Goal: Task Accomplishment & Management: Complete application form

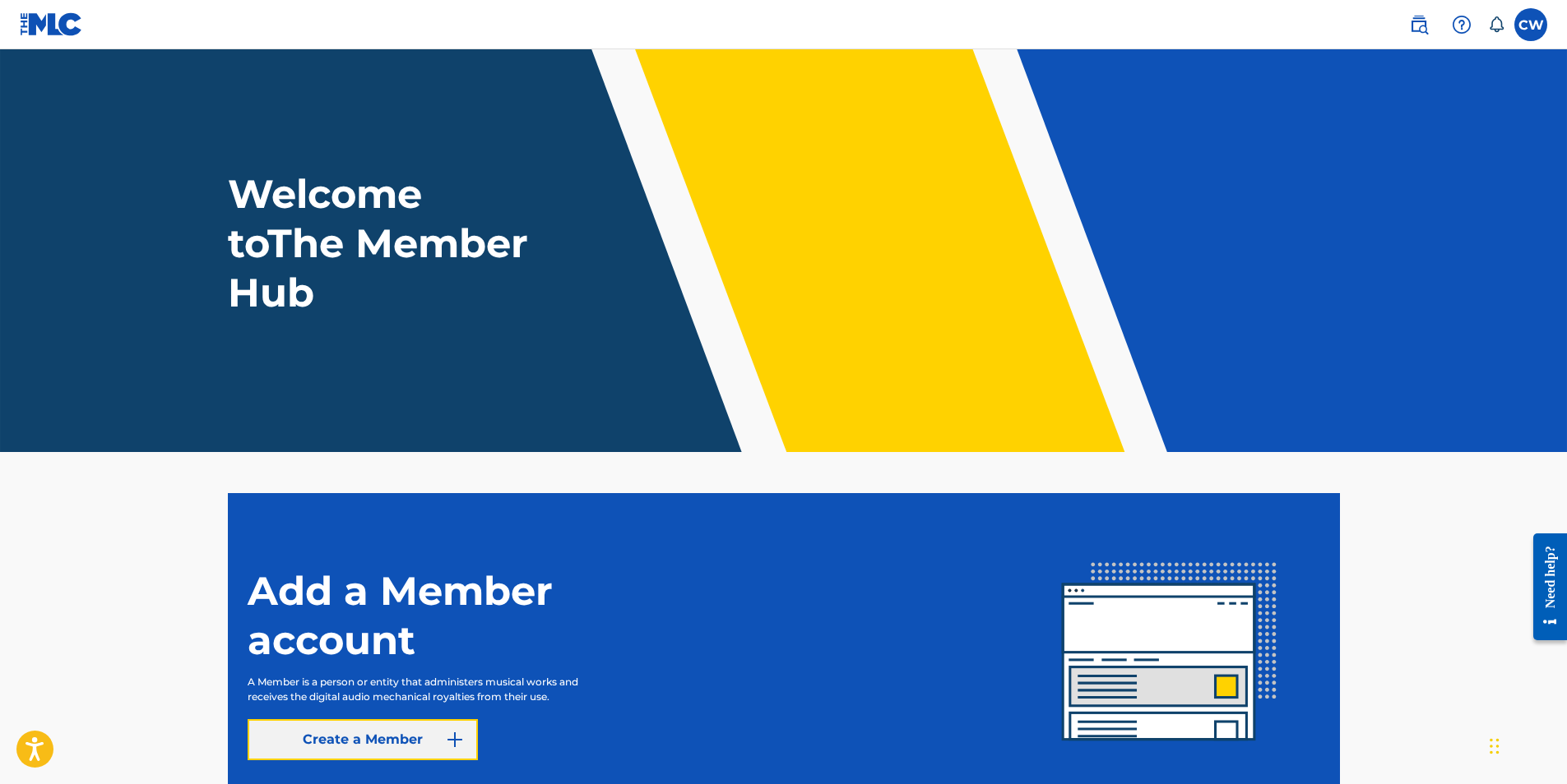
click at [417, 734] on link "Create a Member" at bounding box center [362, 740] width 230 height 41
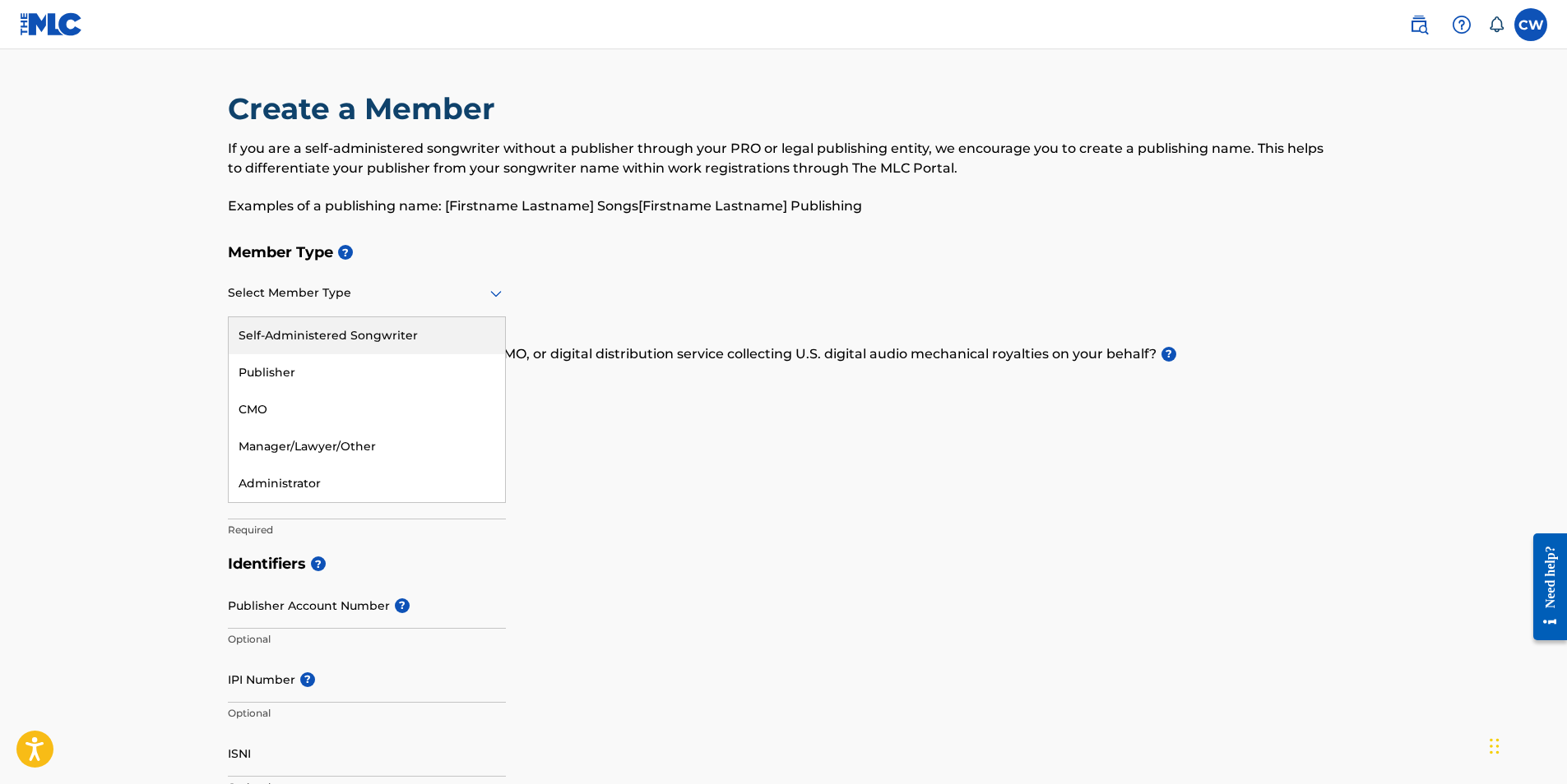
click at [495, 300] on icon at bounding box center [496, 293] width 20 height 20
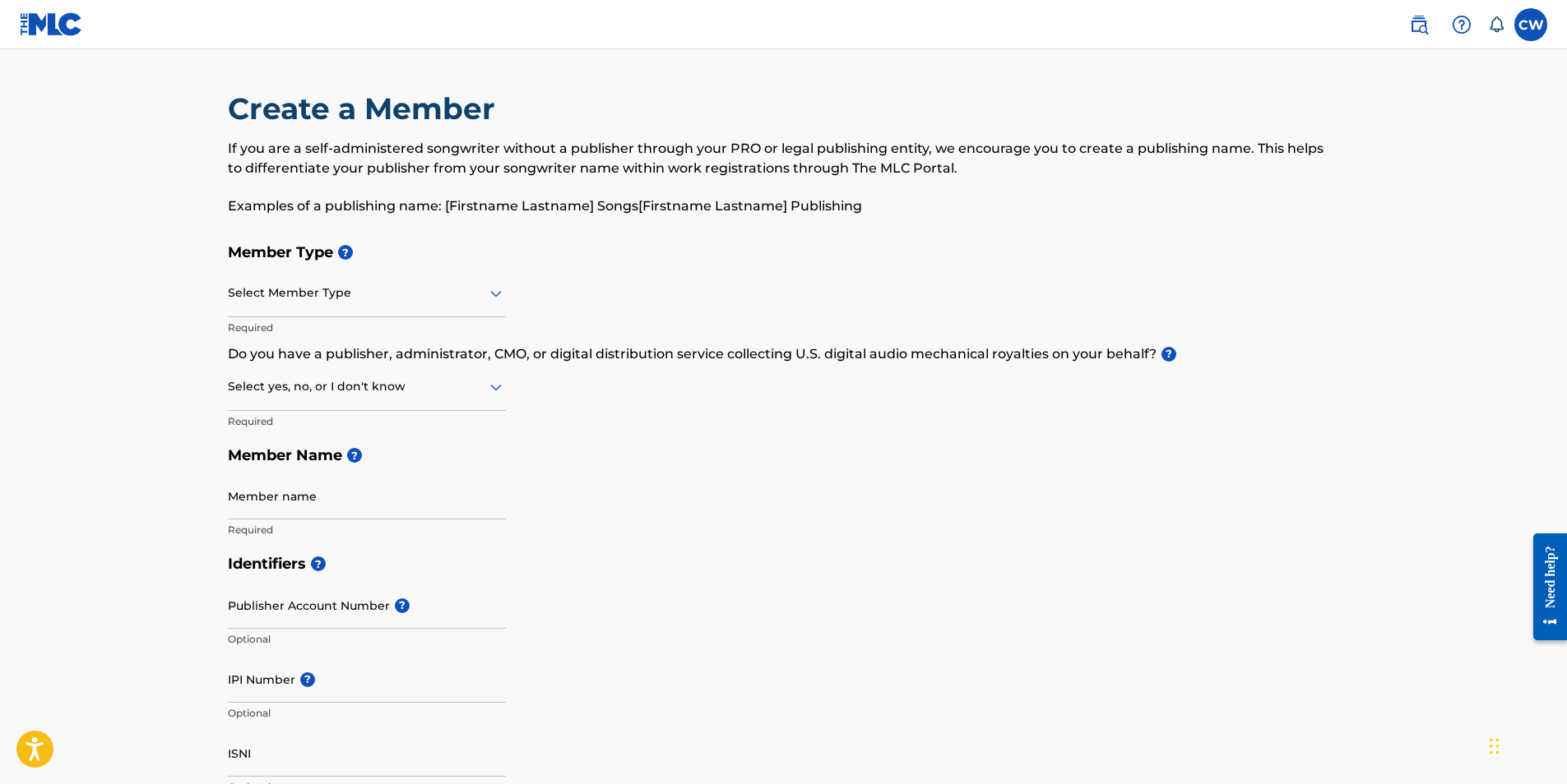
click at [495, 300] on icon at bounding box center [496, 293] width 20 height 20
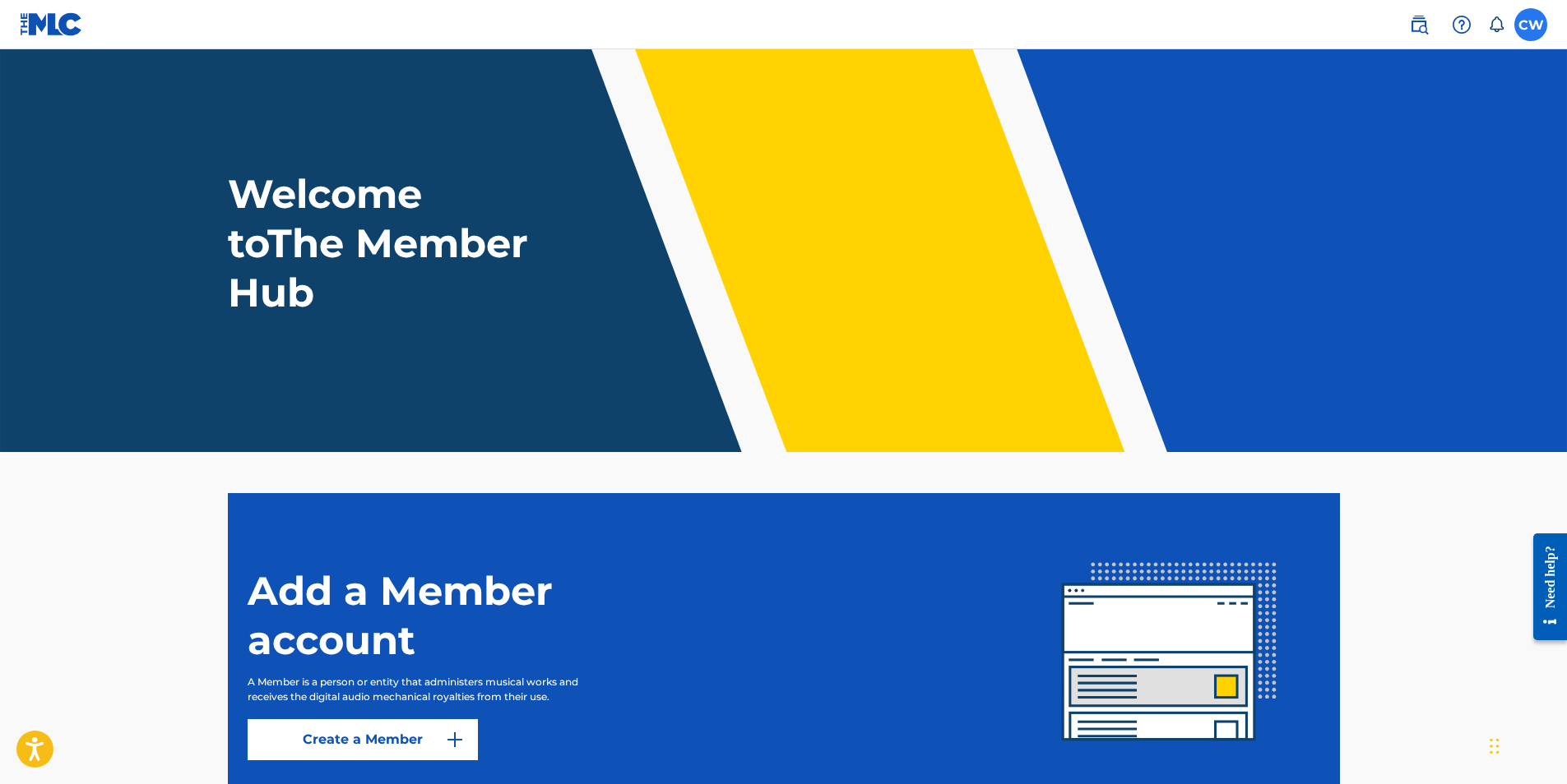
click at [1530, 21] on label at bounding box center [1530, 24] width 33 height 33
click at [1530, 25] on input "[PERSON_NAME] [EMAIL_ADDRESS][DOMAIN_NAME] Notification Preferences Profile Log…" at bounding box center [1530, 25] width 0 height 0
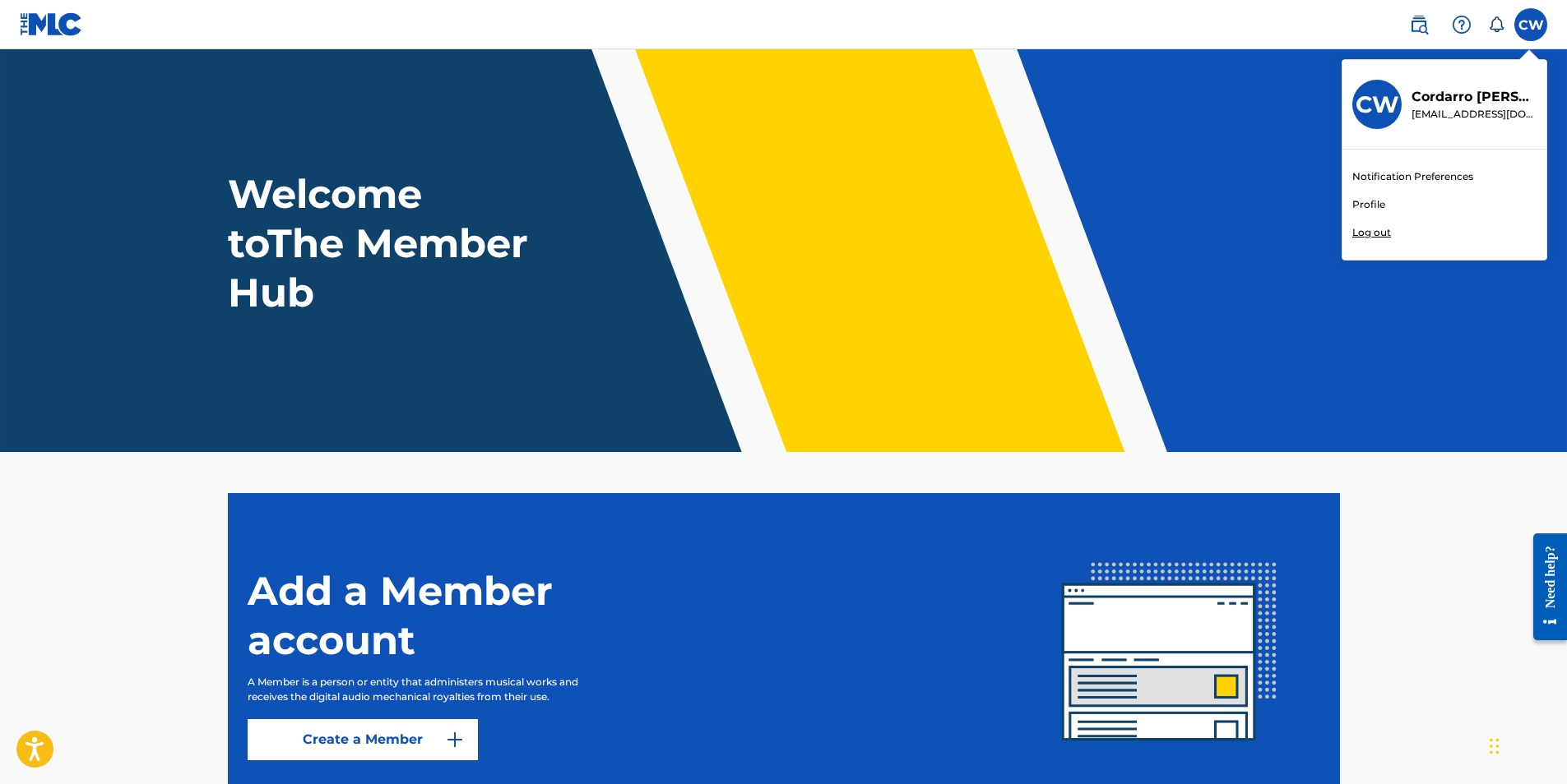
click at [1530, 21] on div "CW [PERSON_NAME] [EMAIL_ADDRESS][DOMAIN_NAME] Notification Preferences Profile …" at bounding box center [1530, 24] width 33 height 33
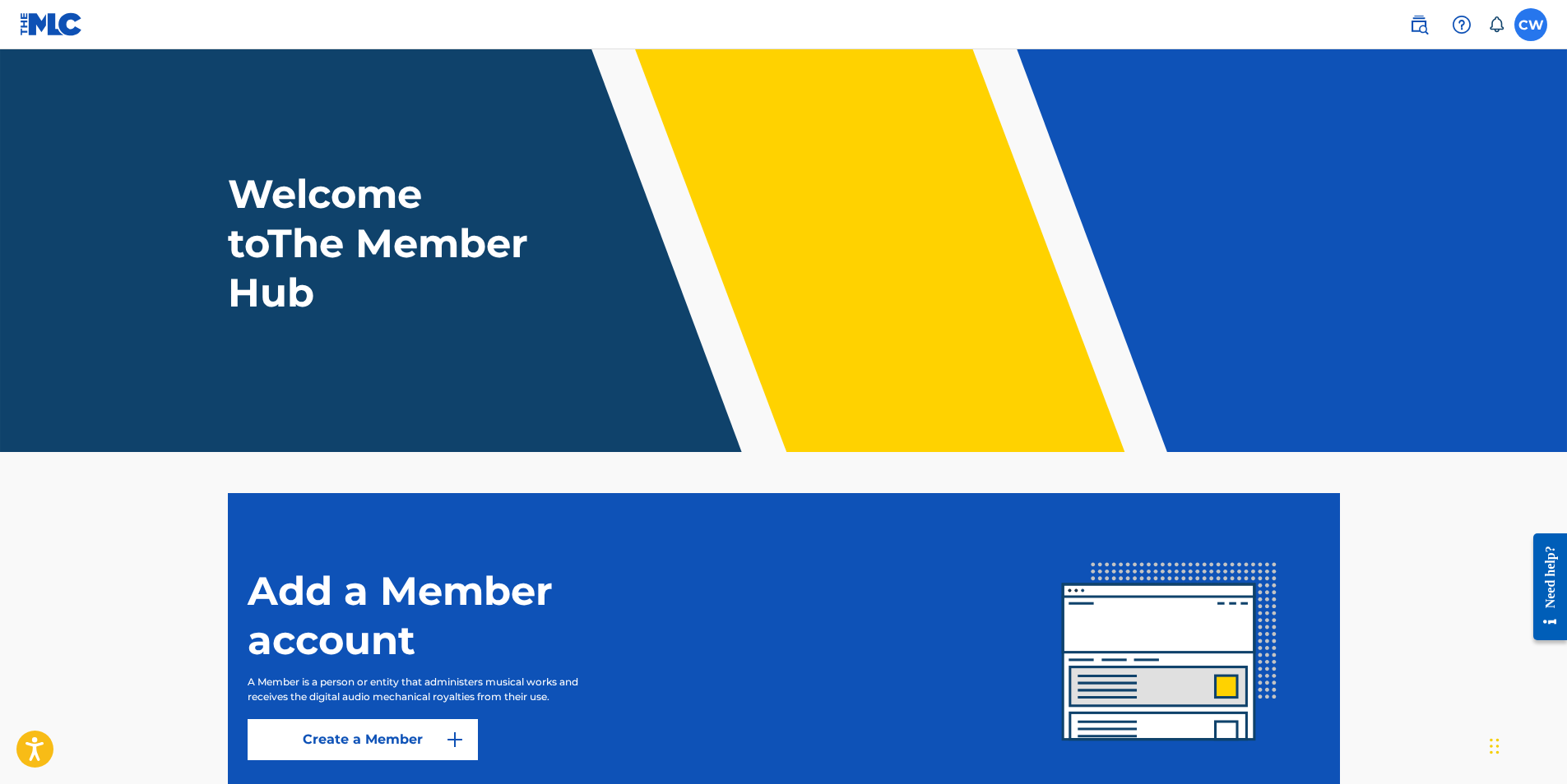
click at [1533, 22] on label at bounding box center [1530, 24] width 33 height 33
click at [1530, 25] on input "[PERSON_NAME] [EMAIL_ADDRESS][DOMAIN_NAME] Notification Preferences Profile Log…" at bounding box center [1530, 25] width 0 height 0
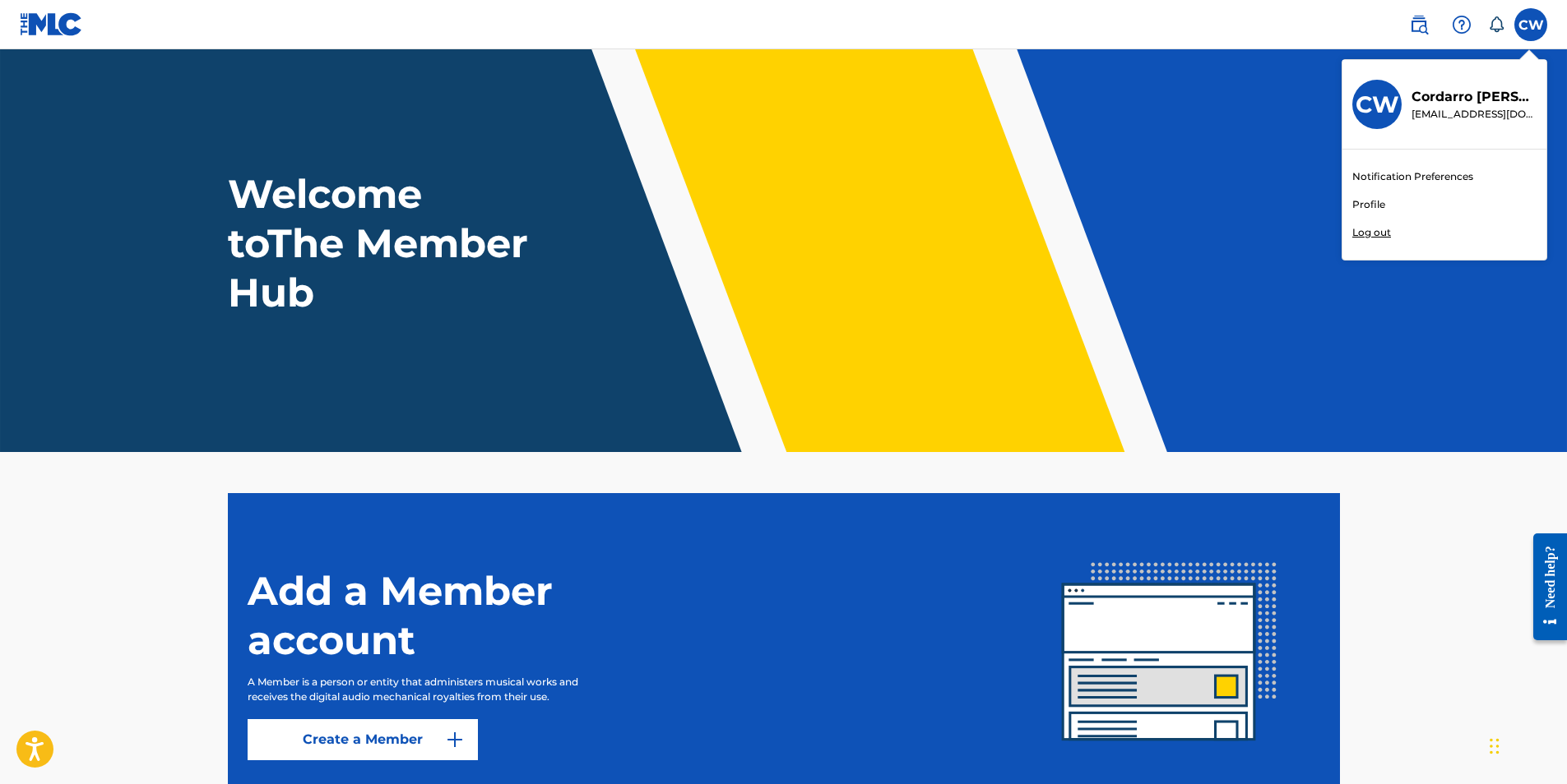
click at [1366, 204] on link "Profile" at bounding box center [1368, 204] width 33 height 15
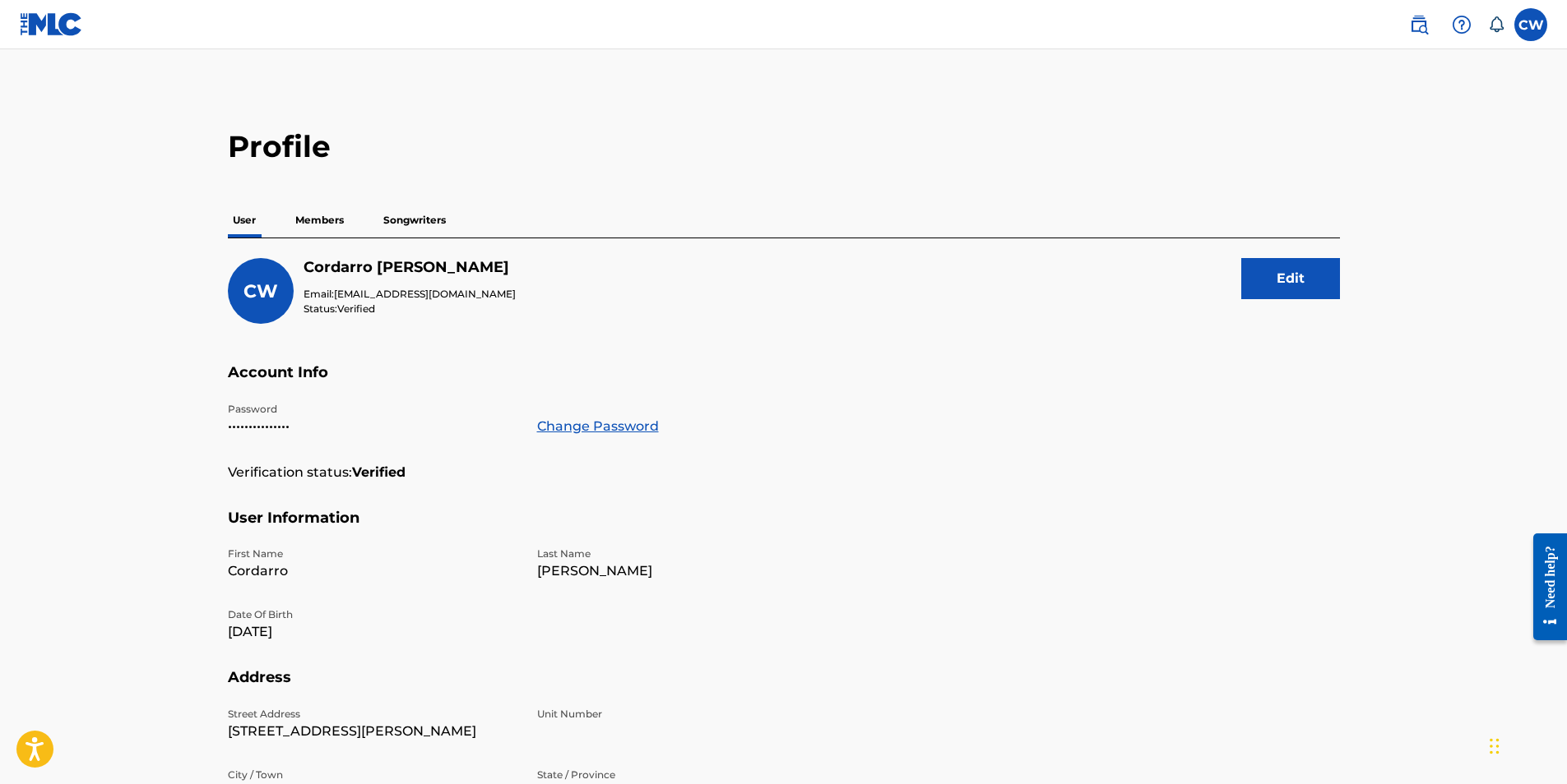
click at [413, 224] on p "Songwriters" at bounding box center [414, 220] width 72 height 35
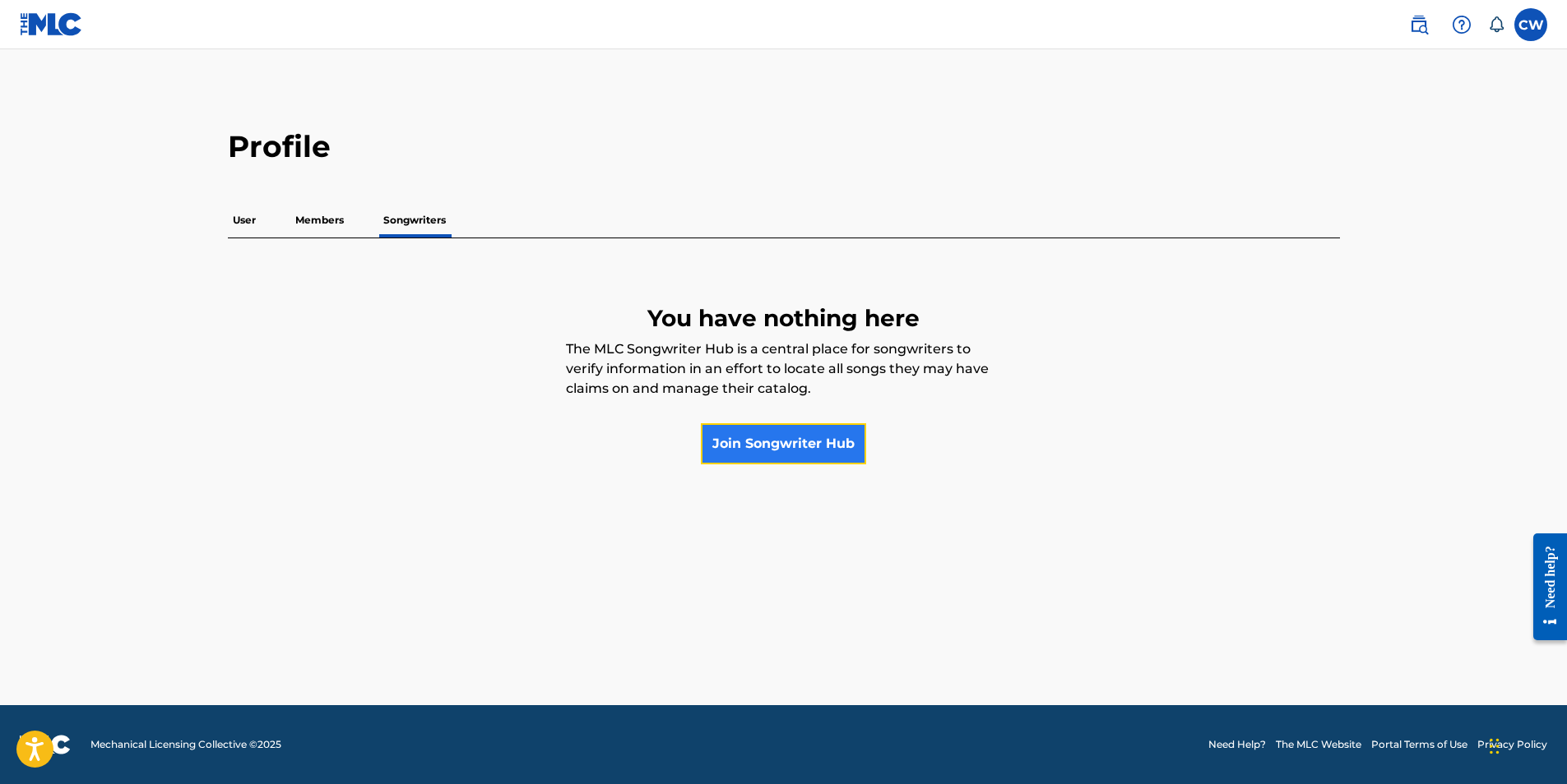
click at [791, 447] on link "Join Songwriter Hub" at bounding box center [783, 444] width 165 height 41
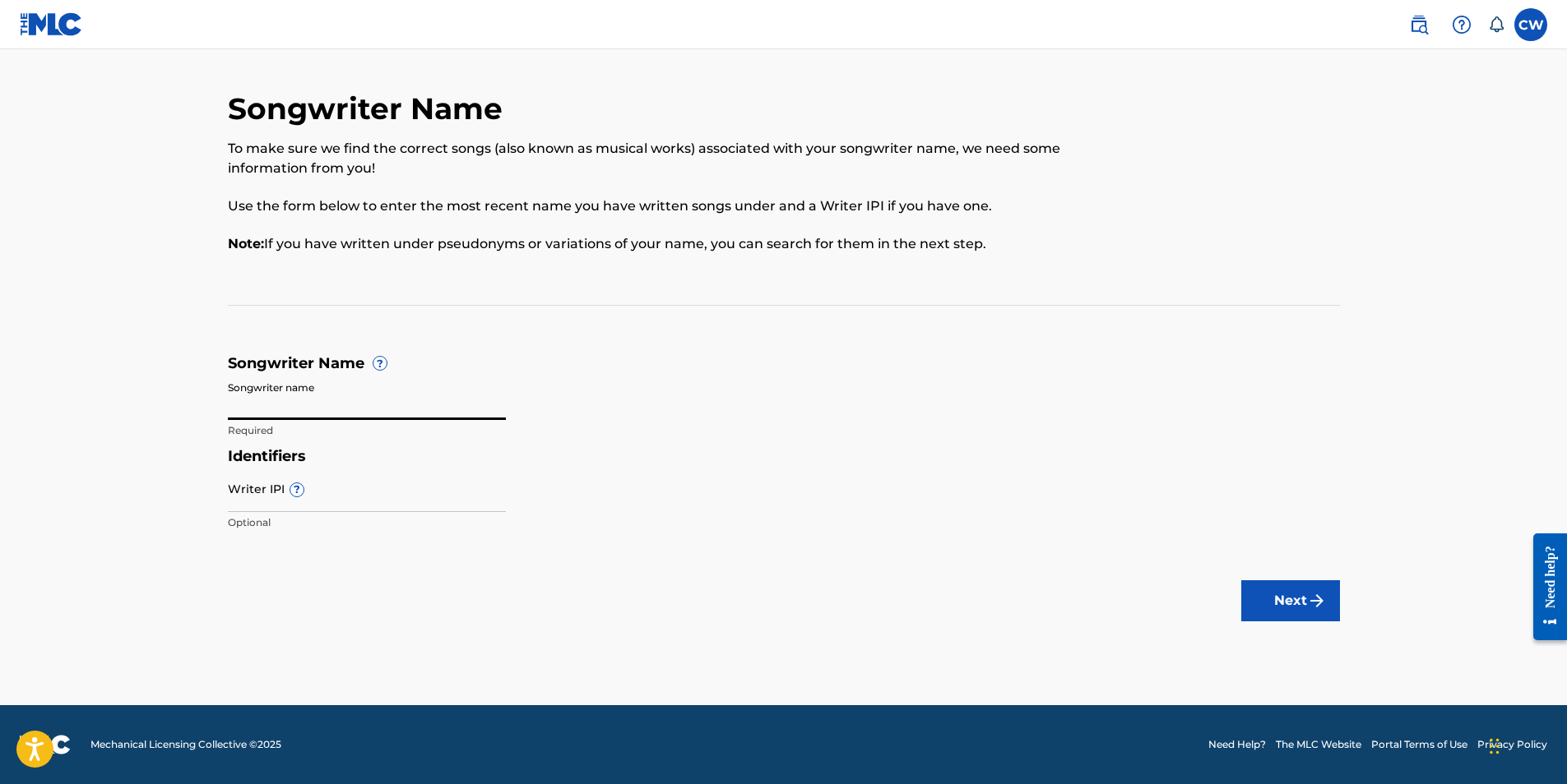
click at [364, 402] on input "Songwriter name" at bounding box center [367, 397] width 278 height 47
type input "Roetarantino"
click at [1301, 607] on button "Next" at bounding box center [1290, 601] width 99 height 41
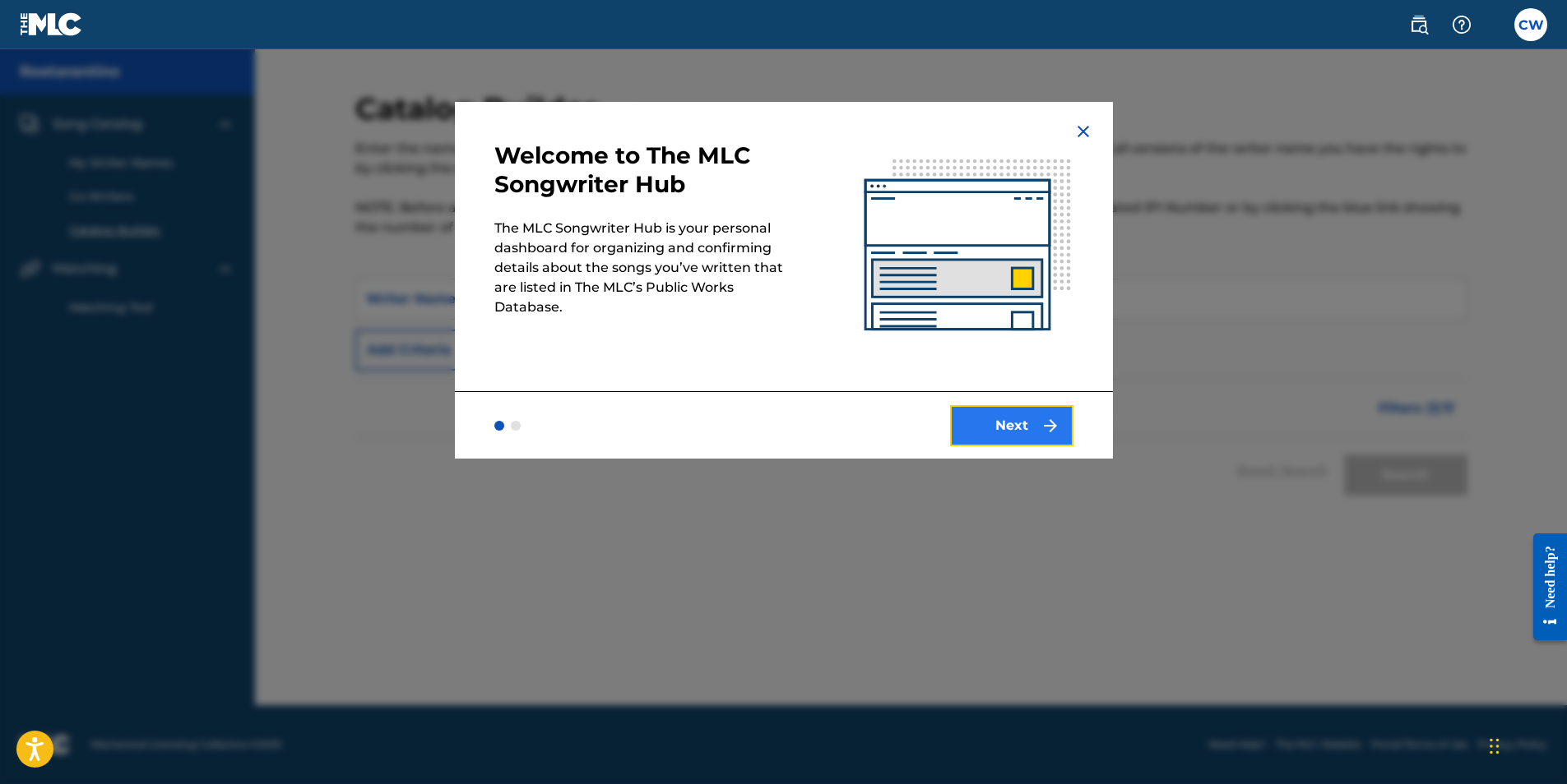
click at [994, 432] on button "Next" at bounding box center [1012, 425] width 123 height 41
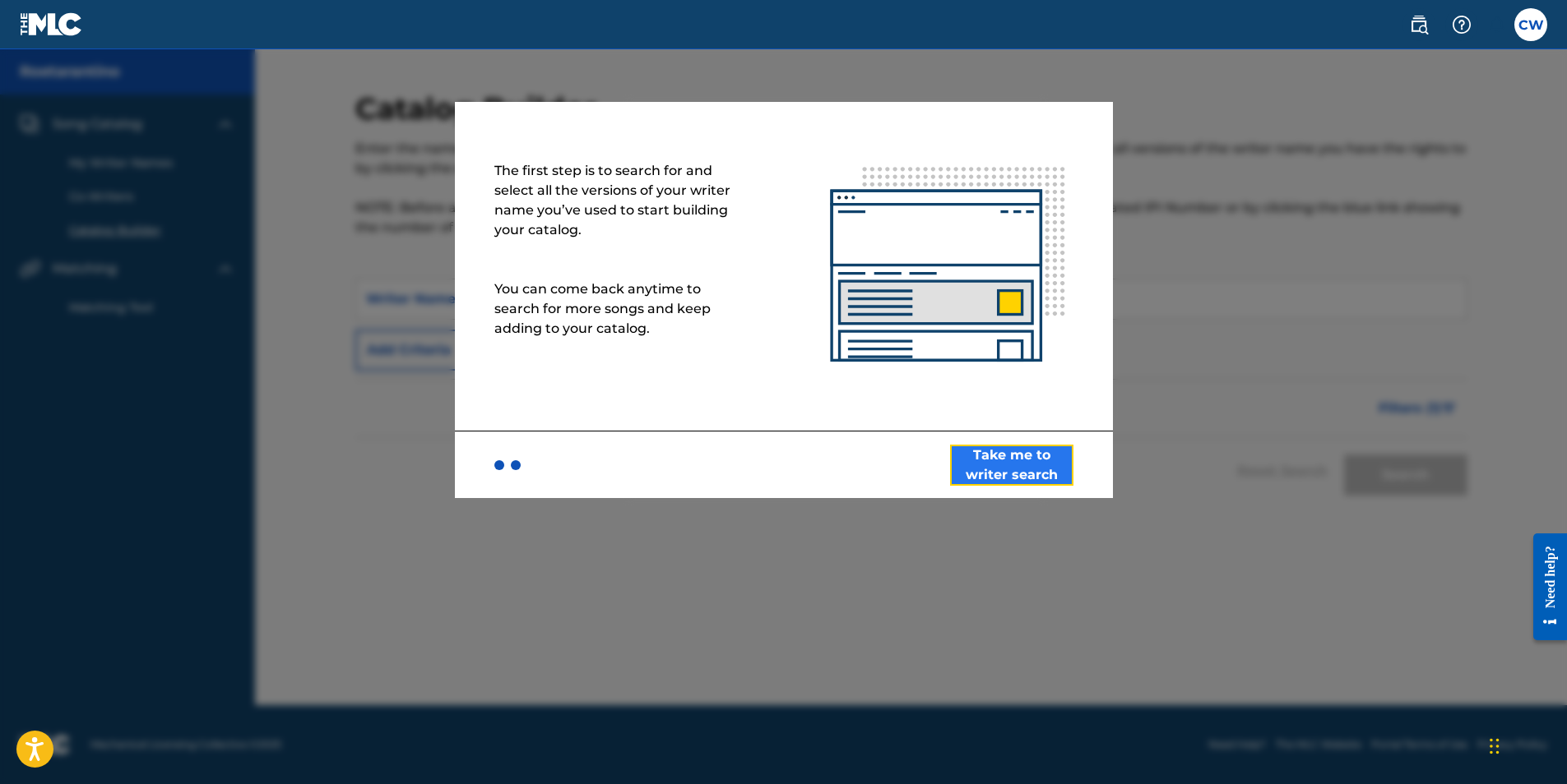
click at [1001, 472] on button "Take me to writer search" at bounding box center [1012, 466] width 123 height 41
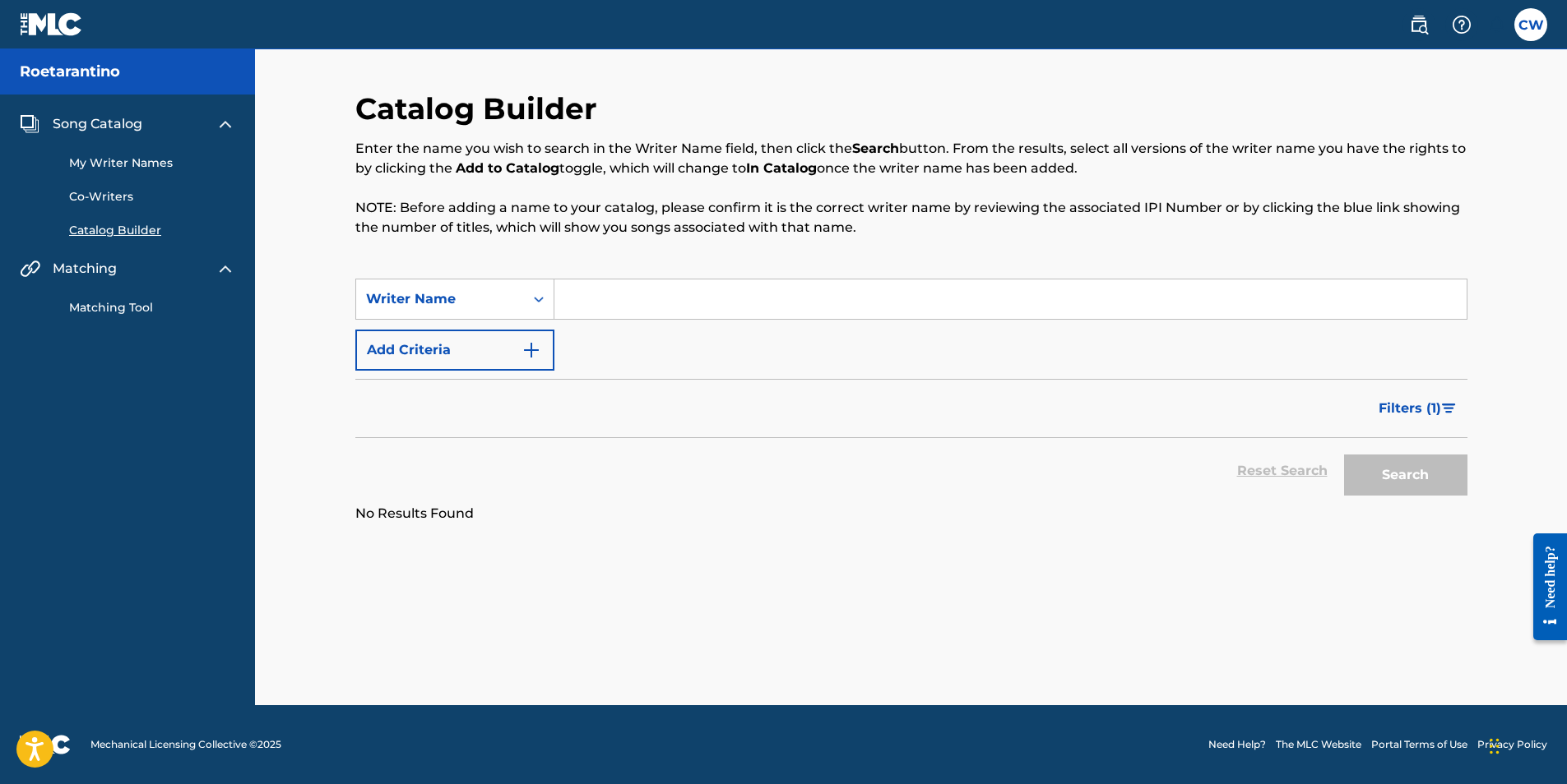
click at [106, 307] on link "Matching Tool" at bounding box center [152, 308] width 166 height 17
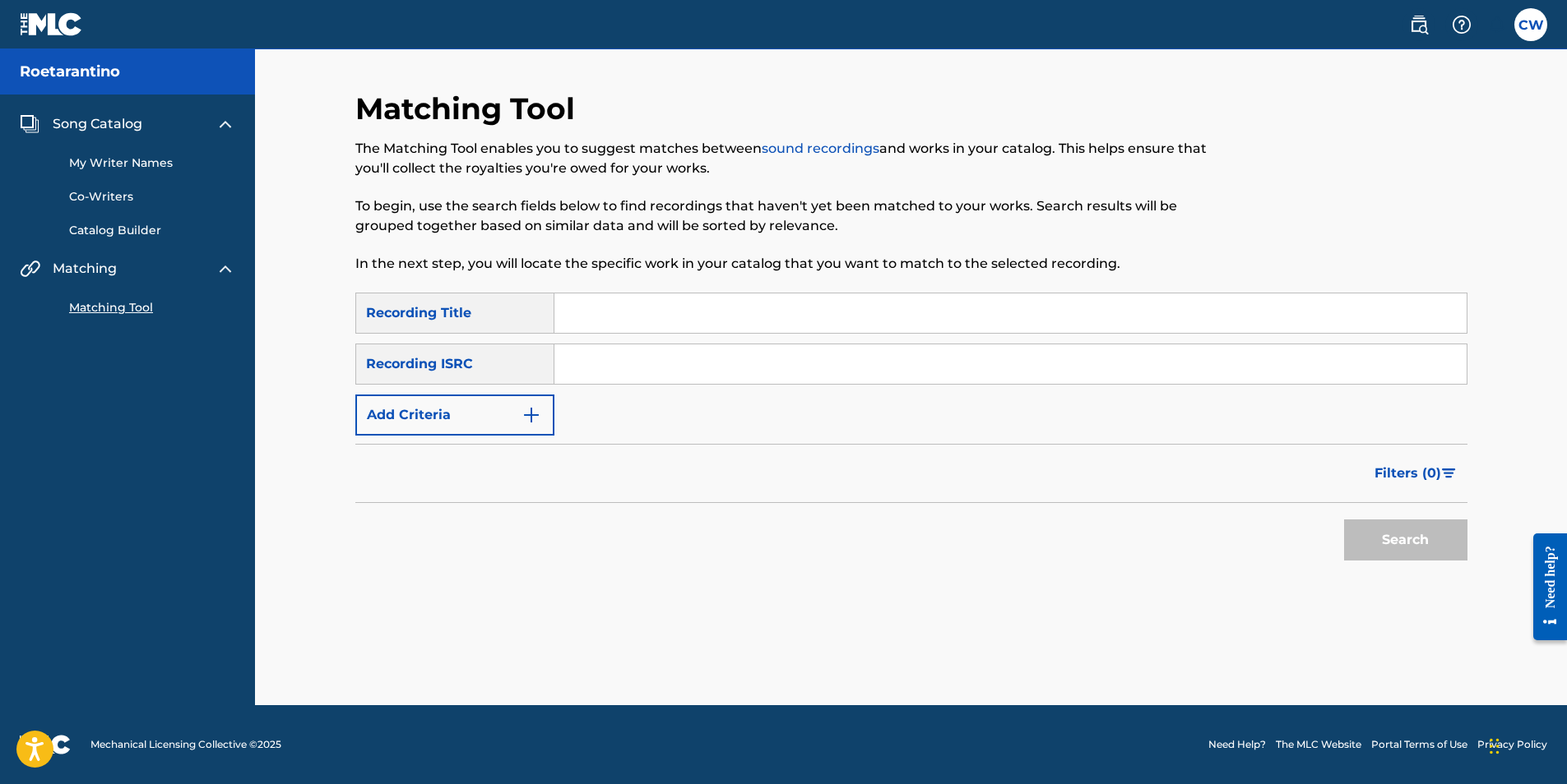
click at [472, 370] on div "Recording ISRC" at bounding box center [454, 364] width 199 height 41
click at [579, 366] on input "Search Form" at bounding box center [1010, 364] width 912 height 39
click at [1389, 543] on button "Search" at bounding box center [1405, 541] width 123 height 41
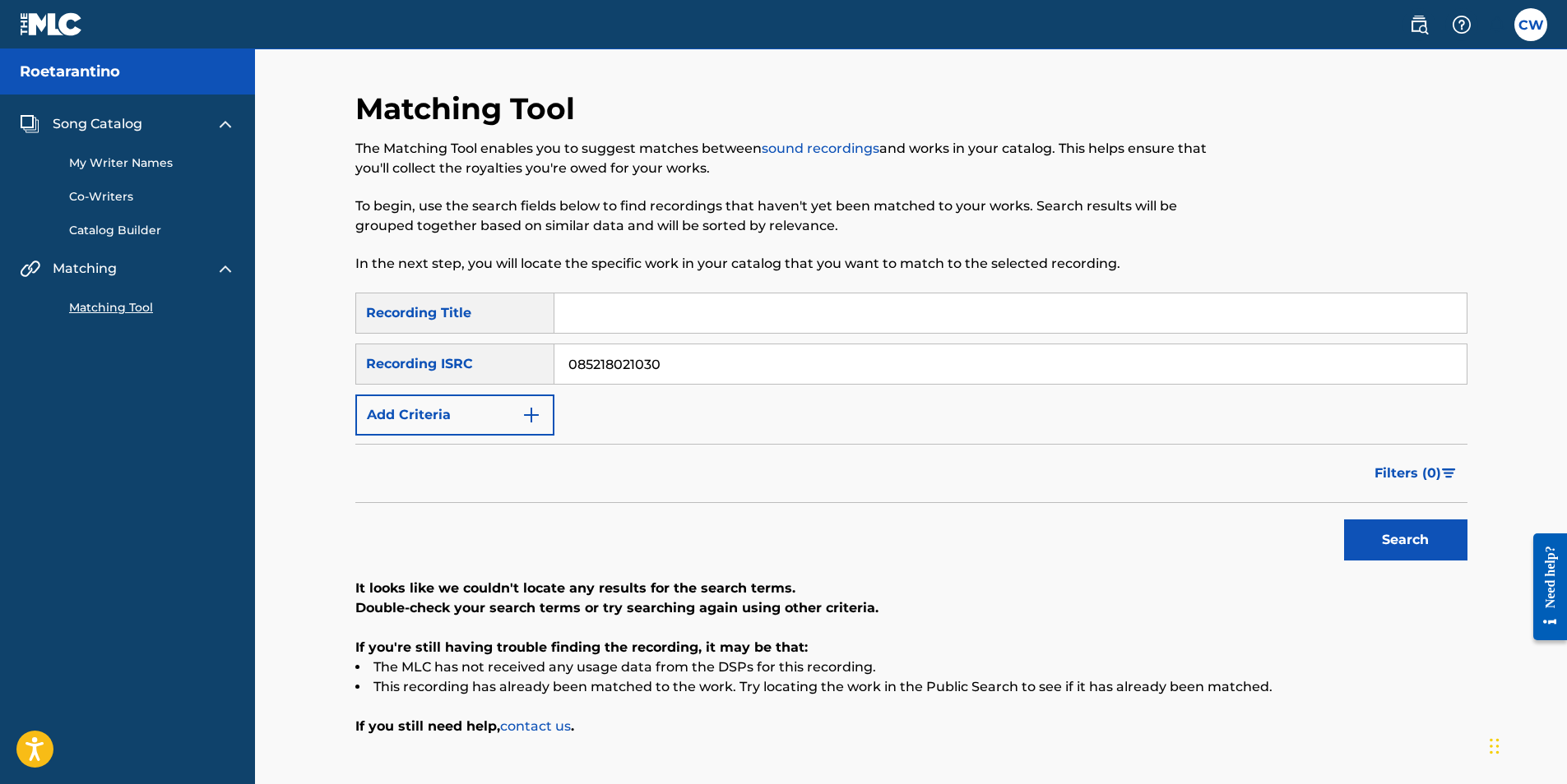
click at [707, 369] on input "085218021030" at bounding box center [1010, 364] width 912 height 39
type input "0"
click at [1447, 540] on button "Search" at bounding box center [1405, 541] width 123 height 41
click at [949, 359] on input "0852180212023" at bounding box center [1010, 364] width 912 height 39
type input "0"
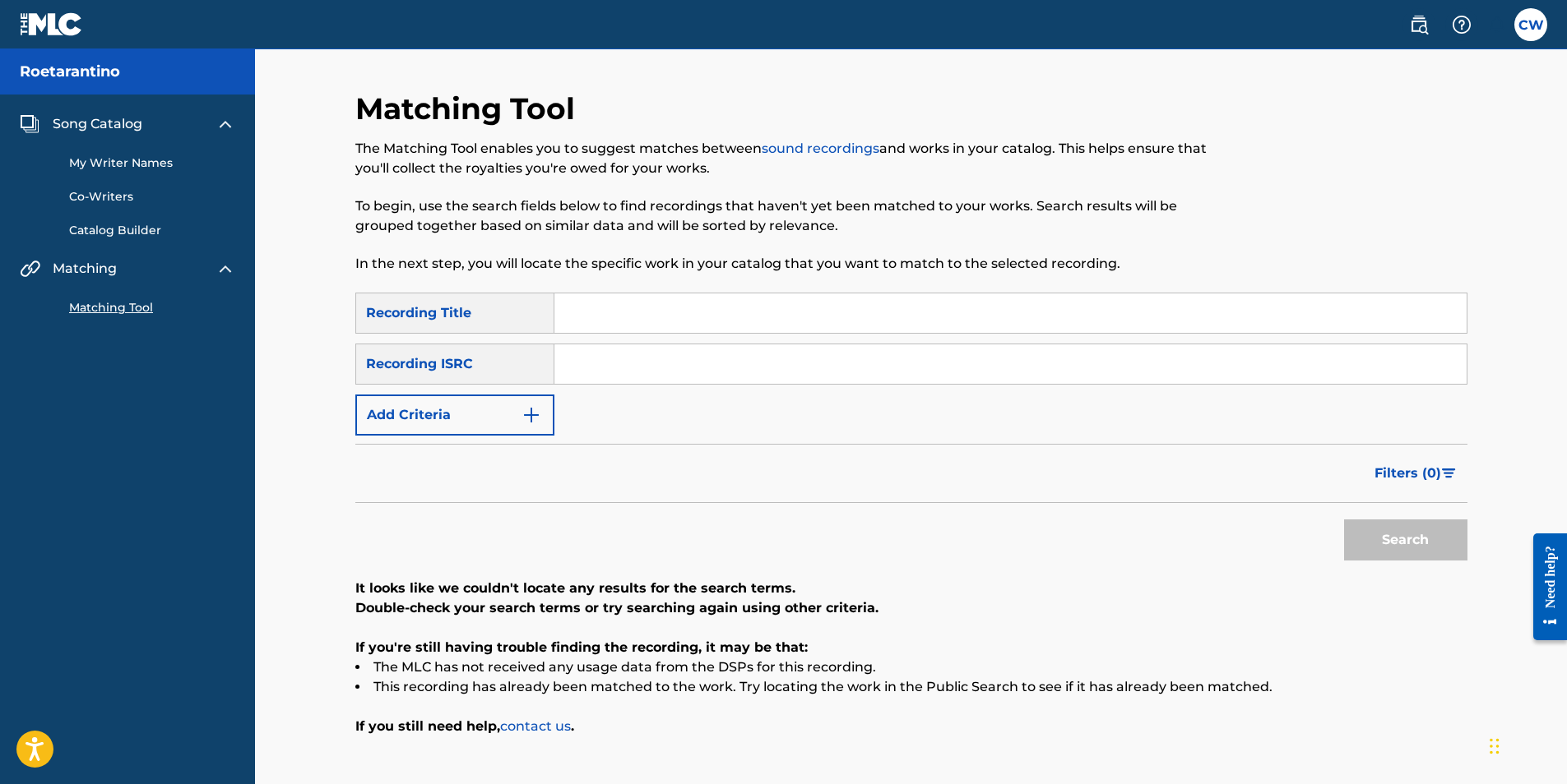
click at [674, 312] on input "Search Form" at bounding box center [1010, 313] width 912 height 39
click at [669, 316] on input "Search Form" at bounding box center [1010, 313] width 912 height 39
type input "Big Baby"
click at [1418, 541] on button "Search" at bounding box center [1405, 541] width 123 height 41
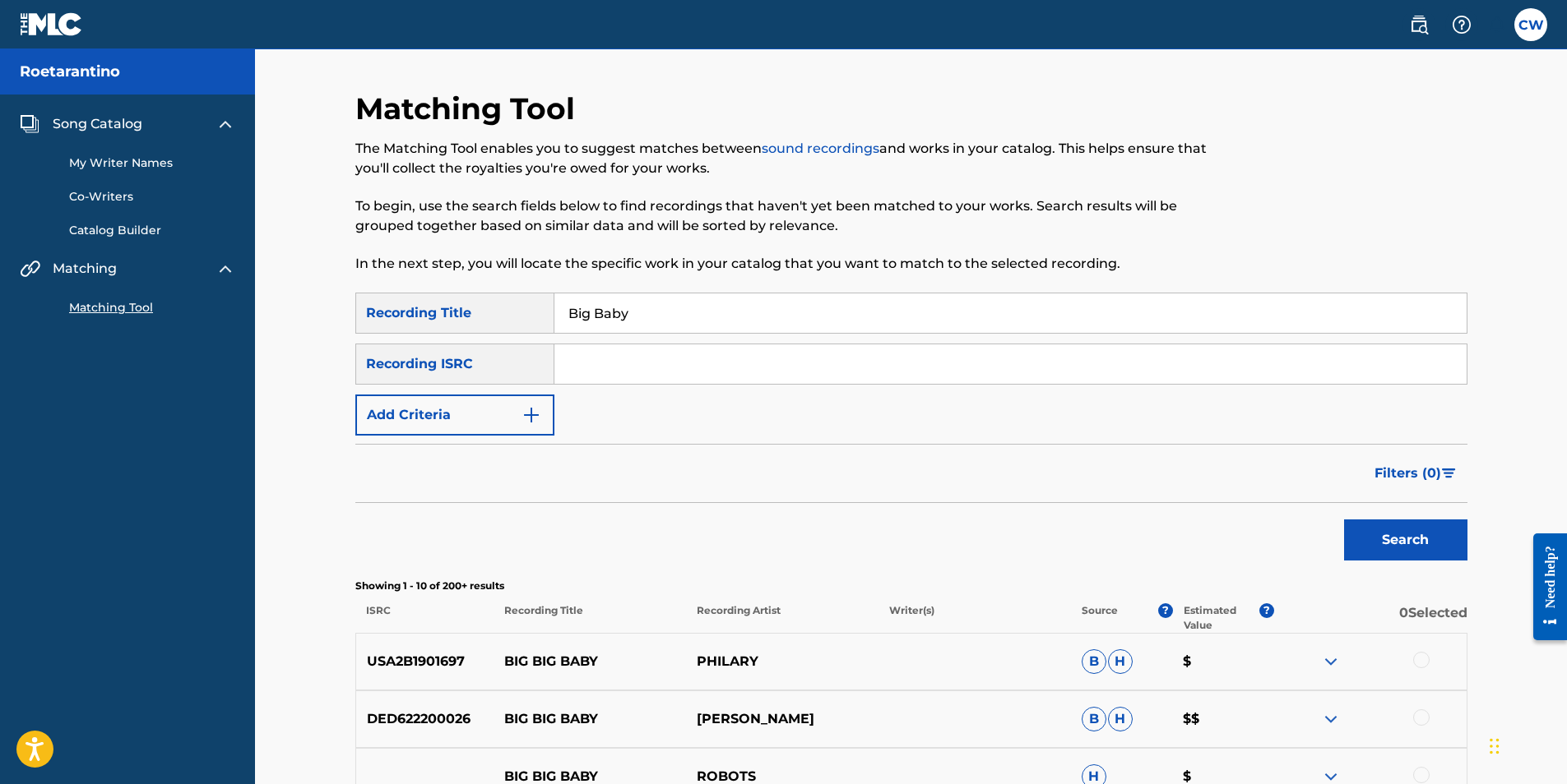
click at [807, 366] on input "Search Form" at bounding box center [1010, 364] width 912 height 39
type input "QZRWZ2100009"
click at [1385, 532] on button "Search" at bounding box center [1405, 541] width 123 height 41
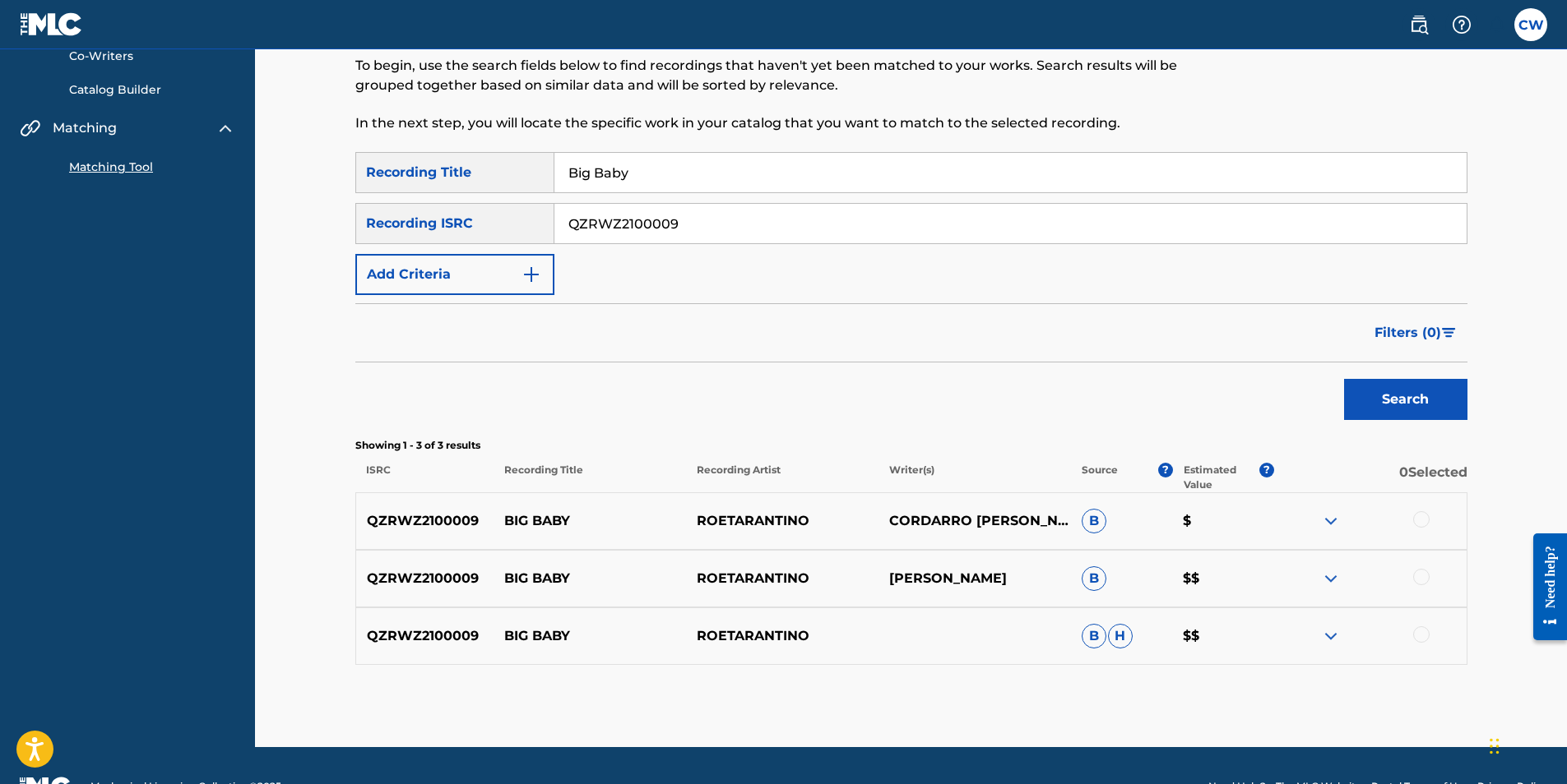
scroll to position [164, 0]
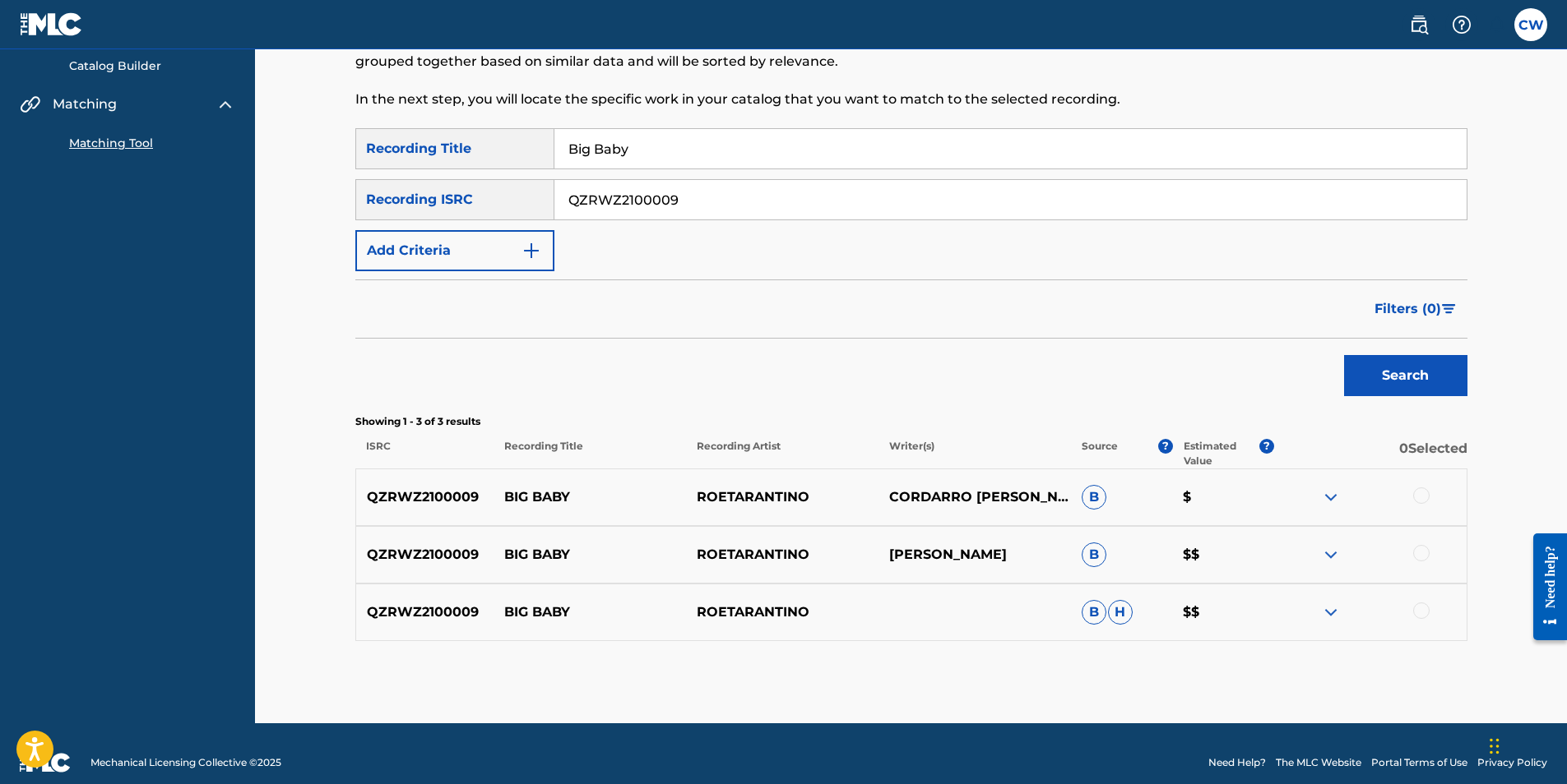
click at [1331, 496] on img at bounding box center [1331, 498] width 20 height 20
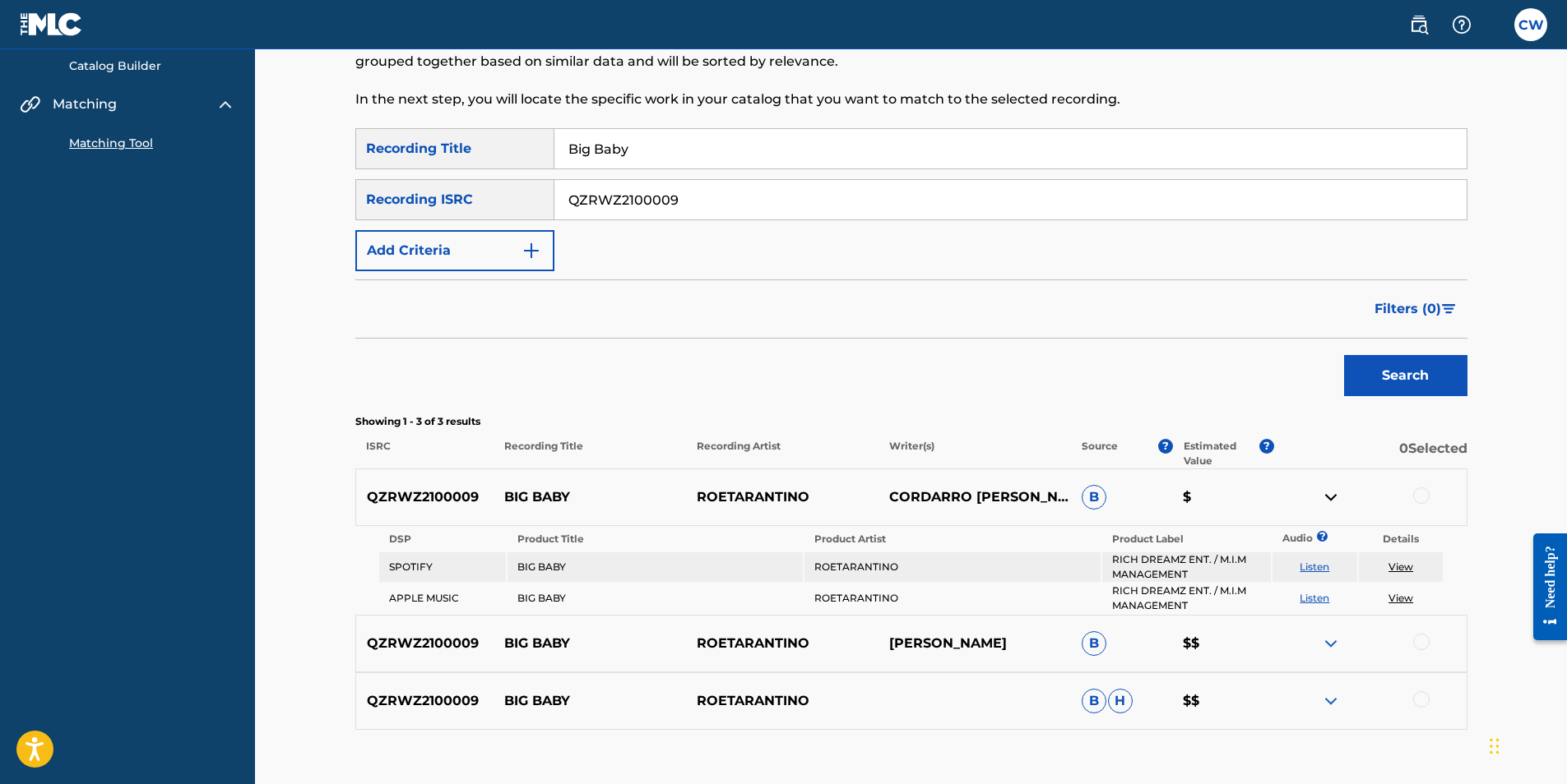
click at [1331, 498] on img at bounding box center [1331, 498] width 20 height 20
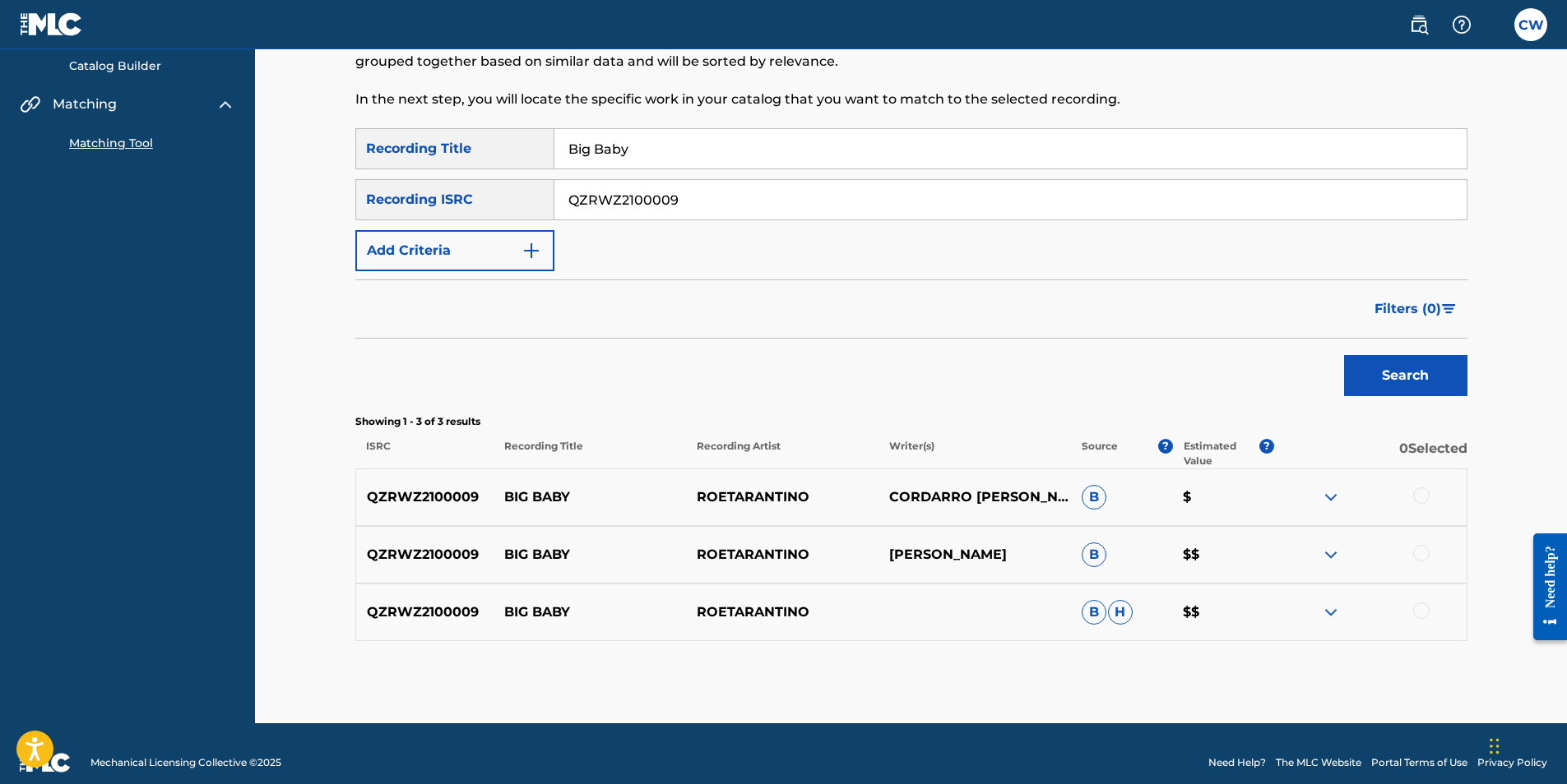
click at [1422, 491] on div at bounding box center [1422, 496] width 16 height 16
click at [1187, 654] on button "Match 1 Group" at bounding box center [1157, 650] width 182 height 41
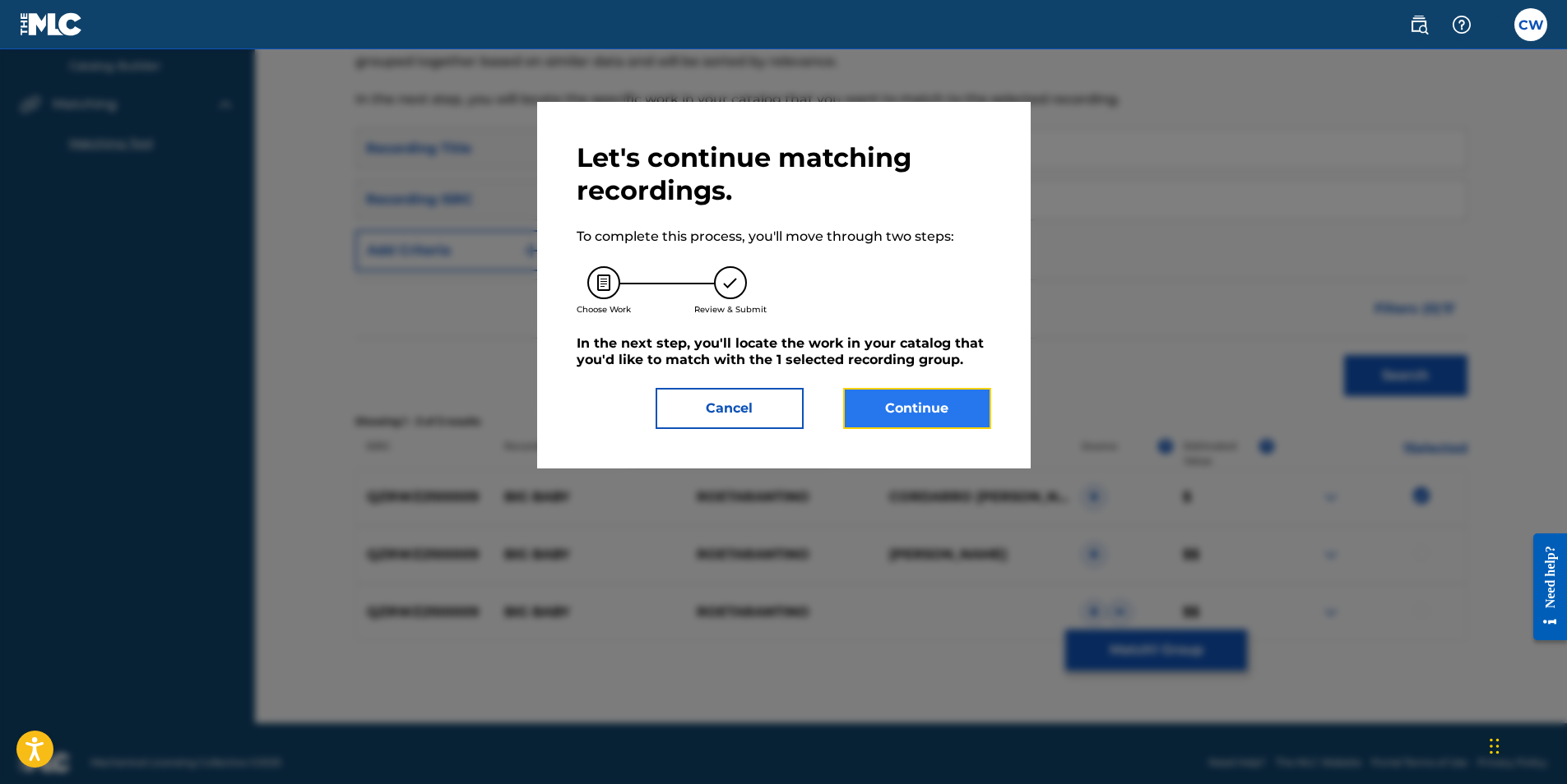
click at [922, 412] on button "Continue" at bounding box center [917, 409] width 148 height 41
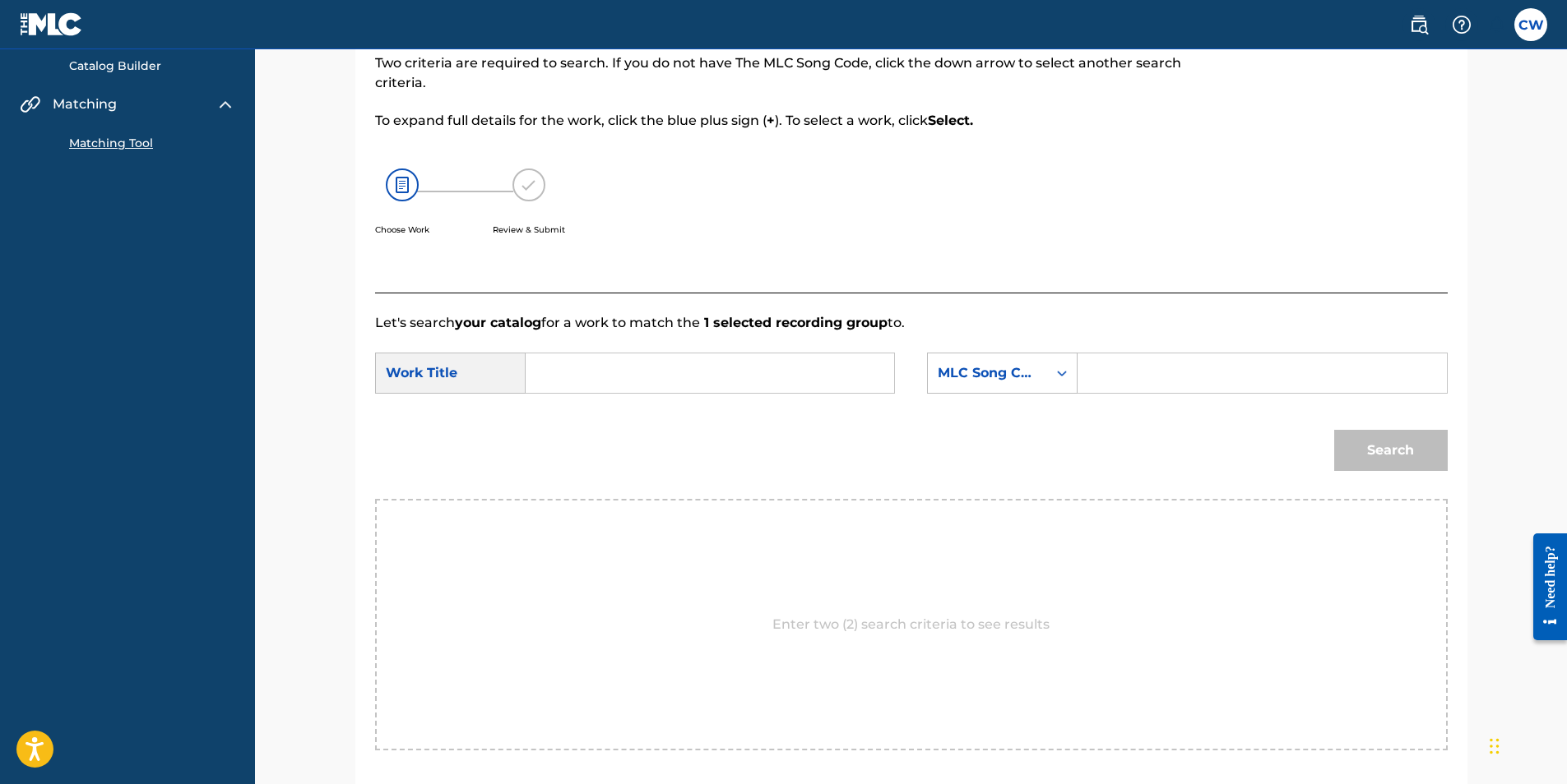
click at [598, 379] on input "Search Form" at bounding box center [710, 373] width 341 height 39
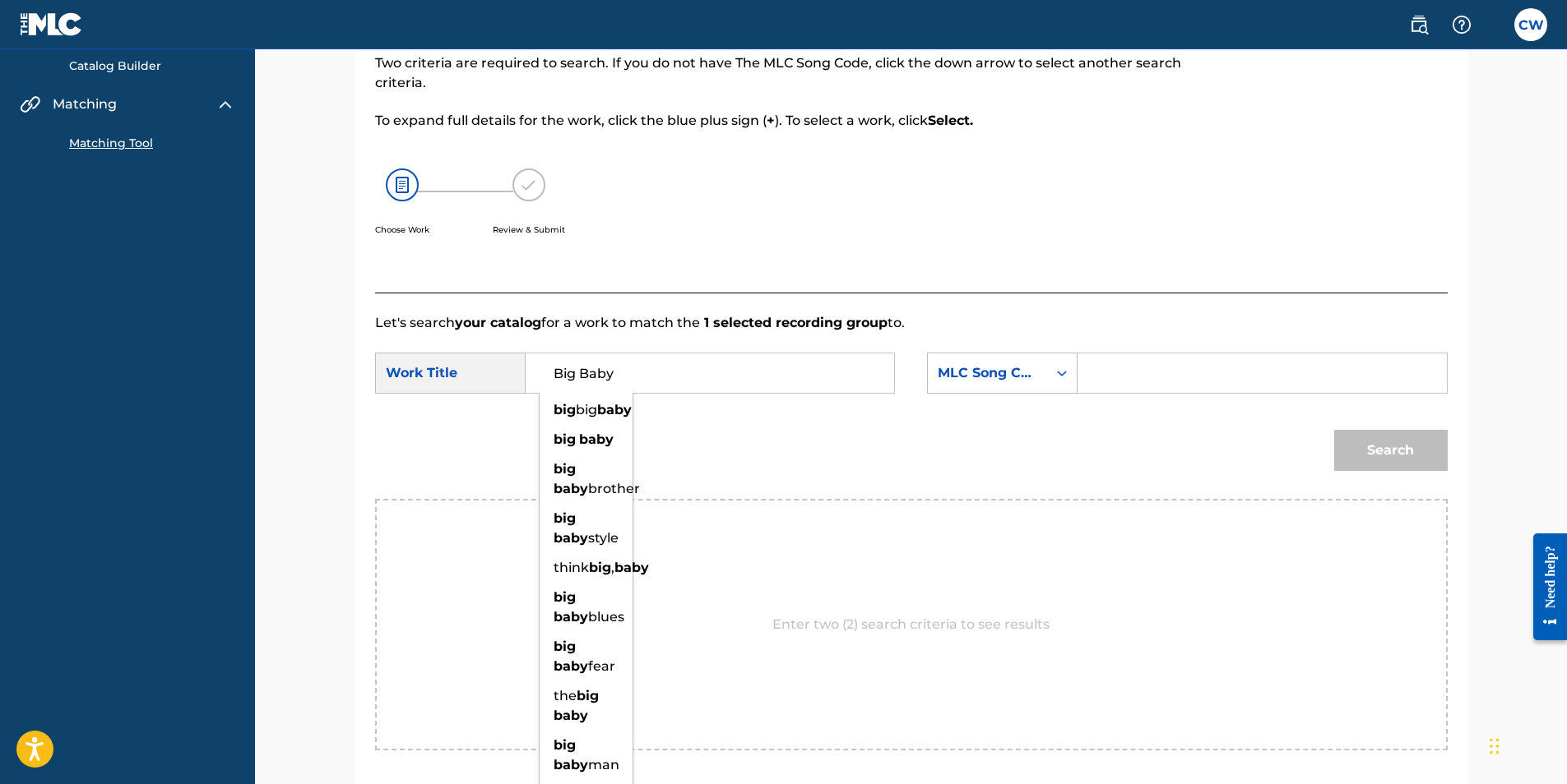
type input "Big Baby"
click at [1096, 436] on div "Search" at bounding box center [911, 457] width 1073 height 86
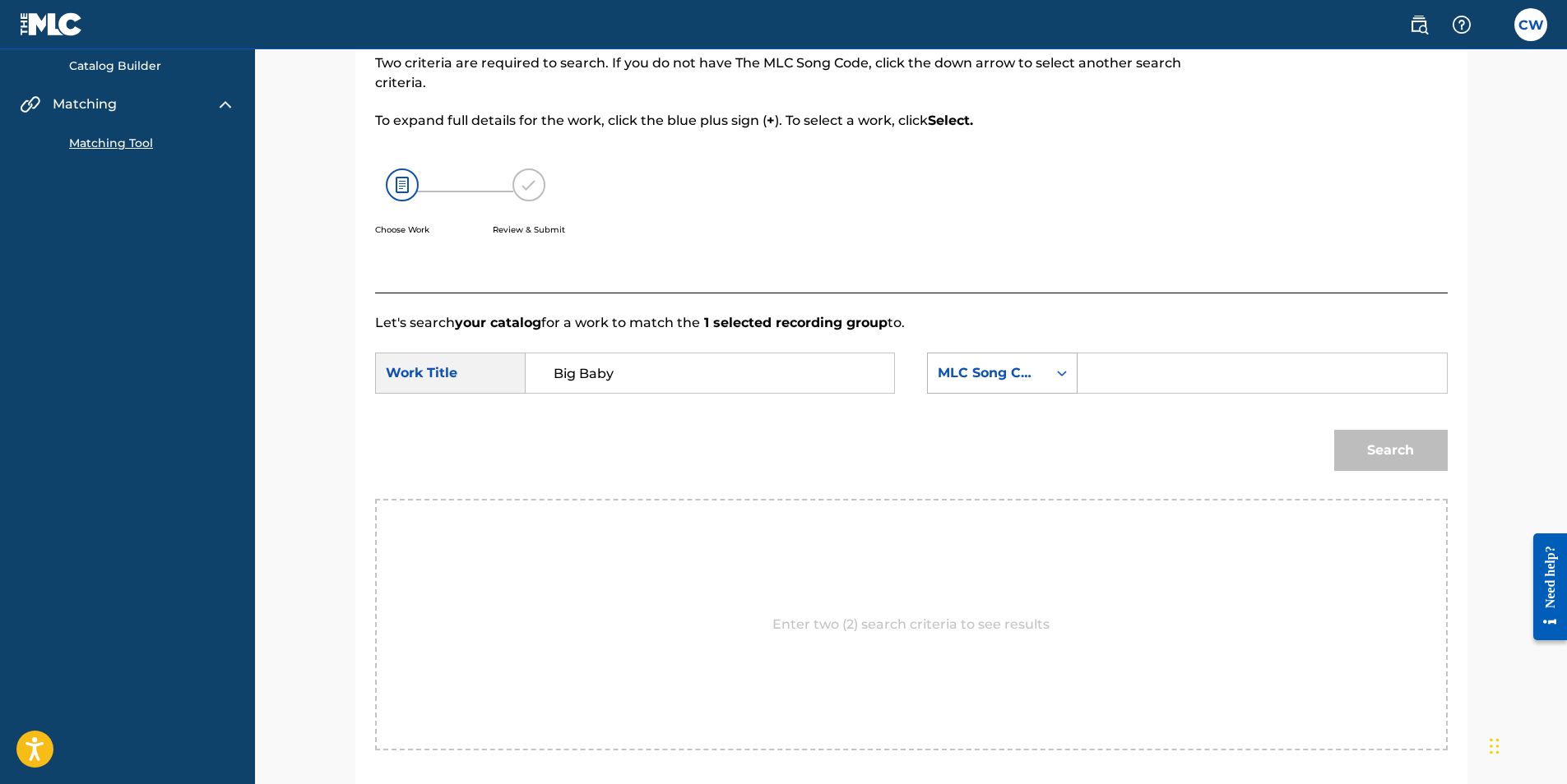
click at [1064, 374] on icon "Search Form" at bounding box center [1062, 374] width 10 height 5
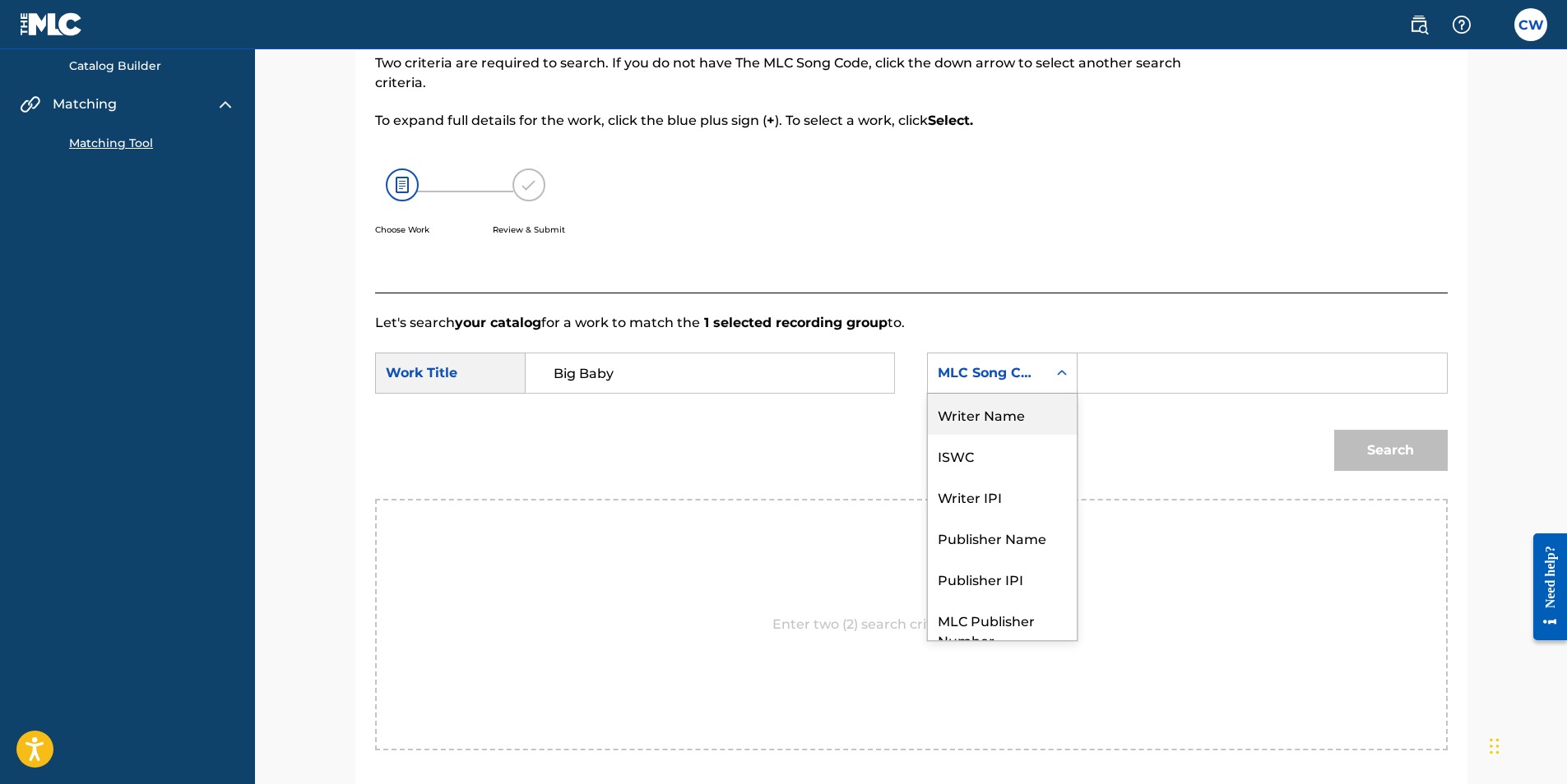
click at [1022, 416] on div "Writer Name" at bounding box center [1002, 415] width 149 height 41
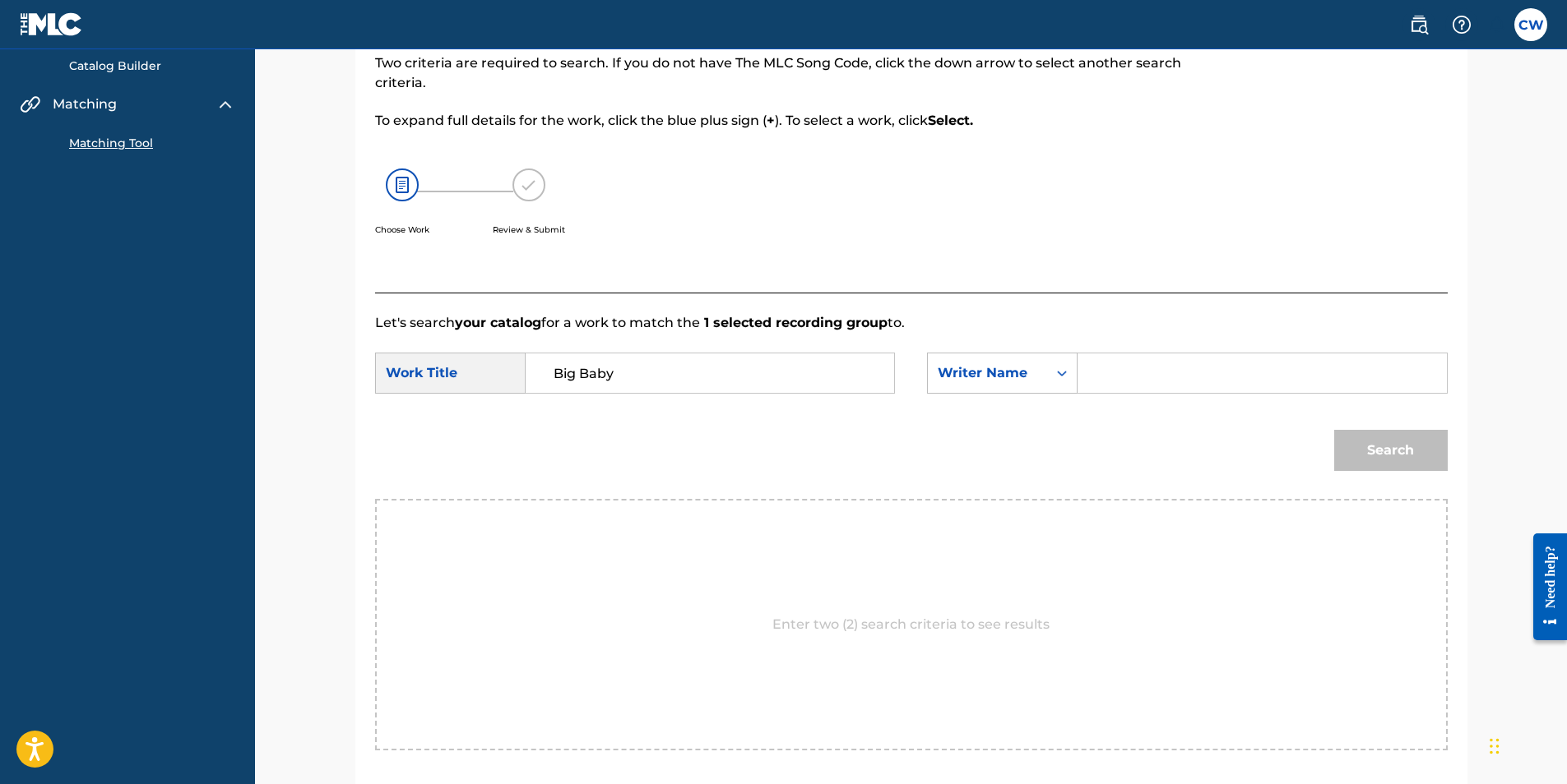
click at [1116, 380] on input "Search Form" at bounding box center [1262, 373] width 341 height 39
type input "Roetarantino"
click at [1370, 456] on button "Search" at bounding box center [1390, 450] width 113 height 41
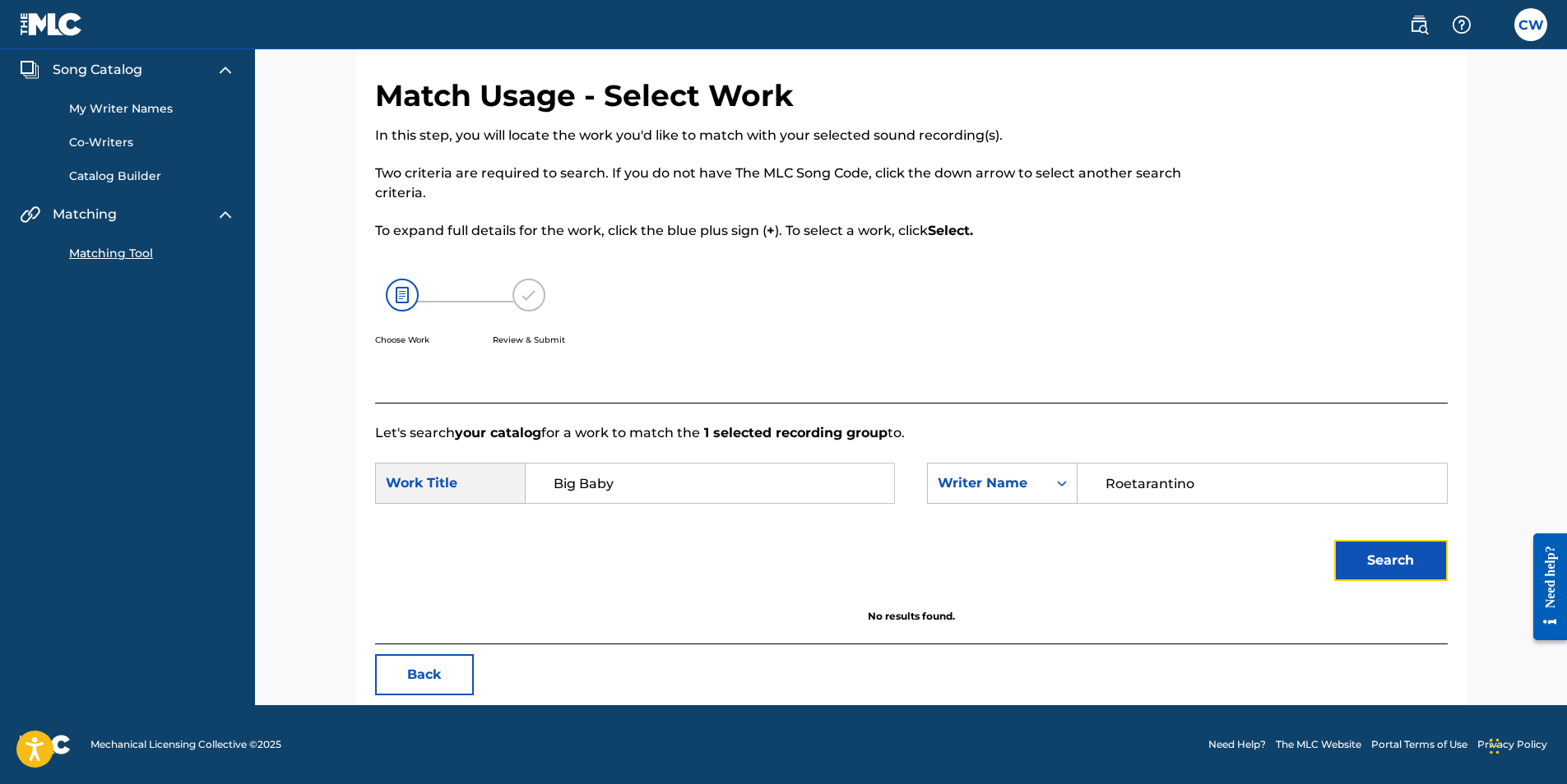
scroll to position [54, 0]
click at [1215, 484] on input "Roetarantino" at bounding box center [1262, 483] width 341 height 39
click at [1061, 484] on icon "Search Form" at bounding box center [1062, 483] width 16 height 16
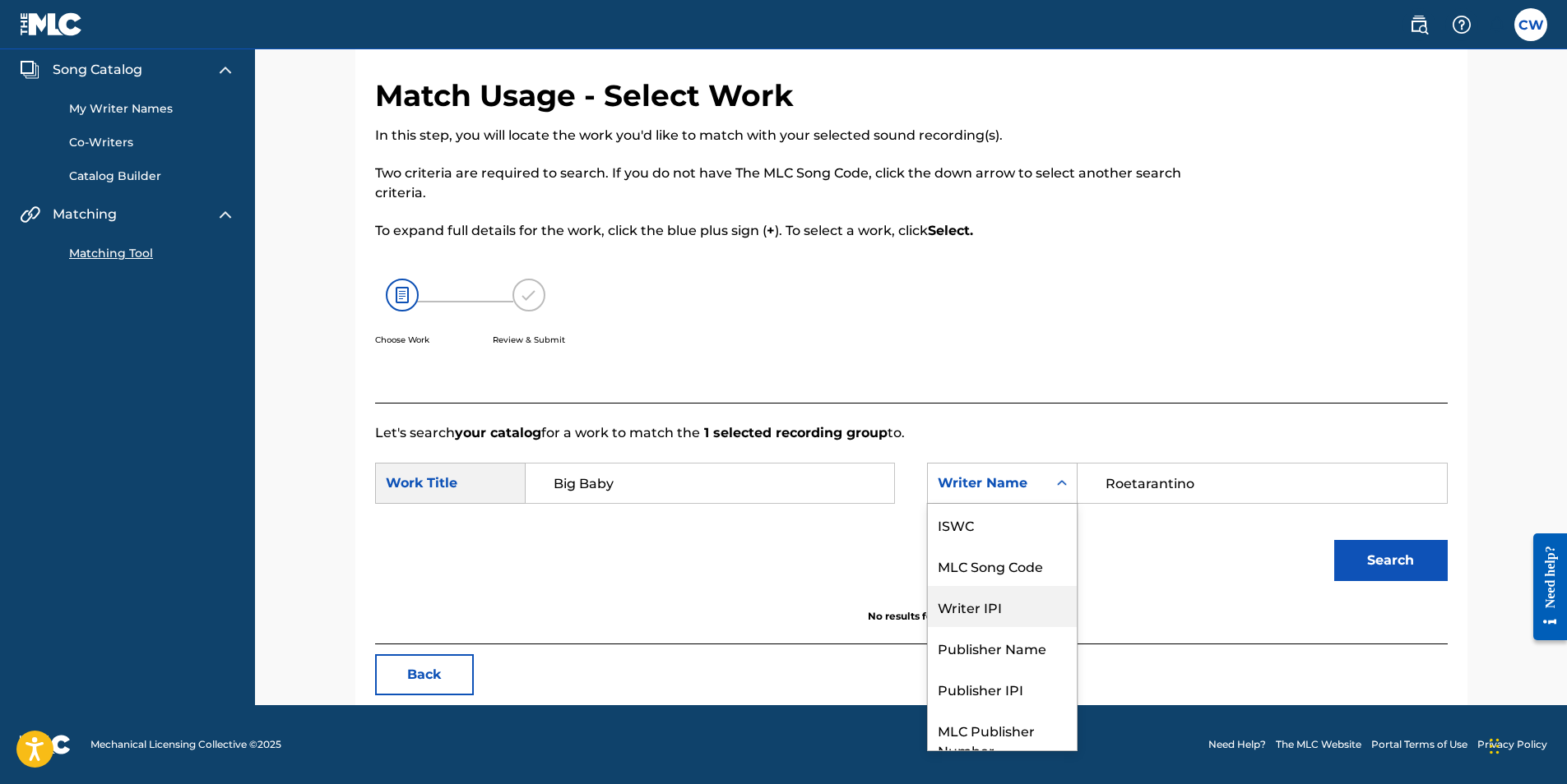
scroll to position [33, 0]
click at [1025, 571] on div "Writer IPI" at bounding box center [1002, 574] width 149 height 41
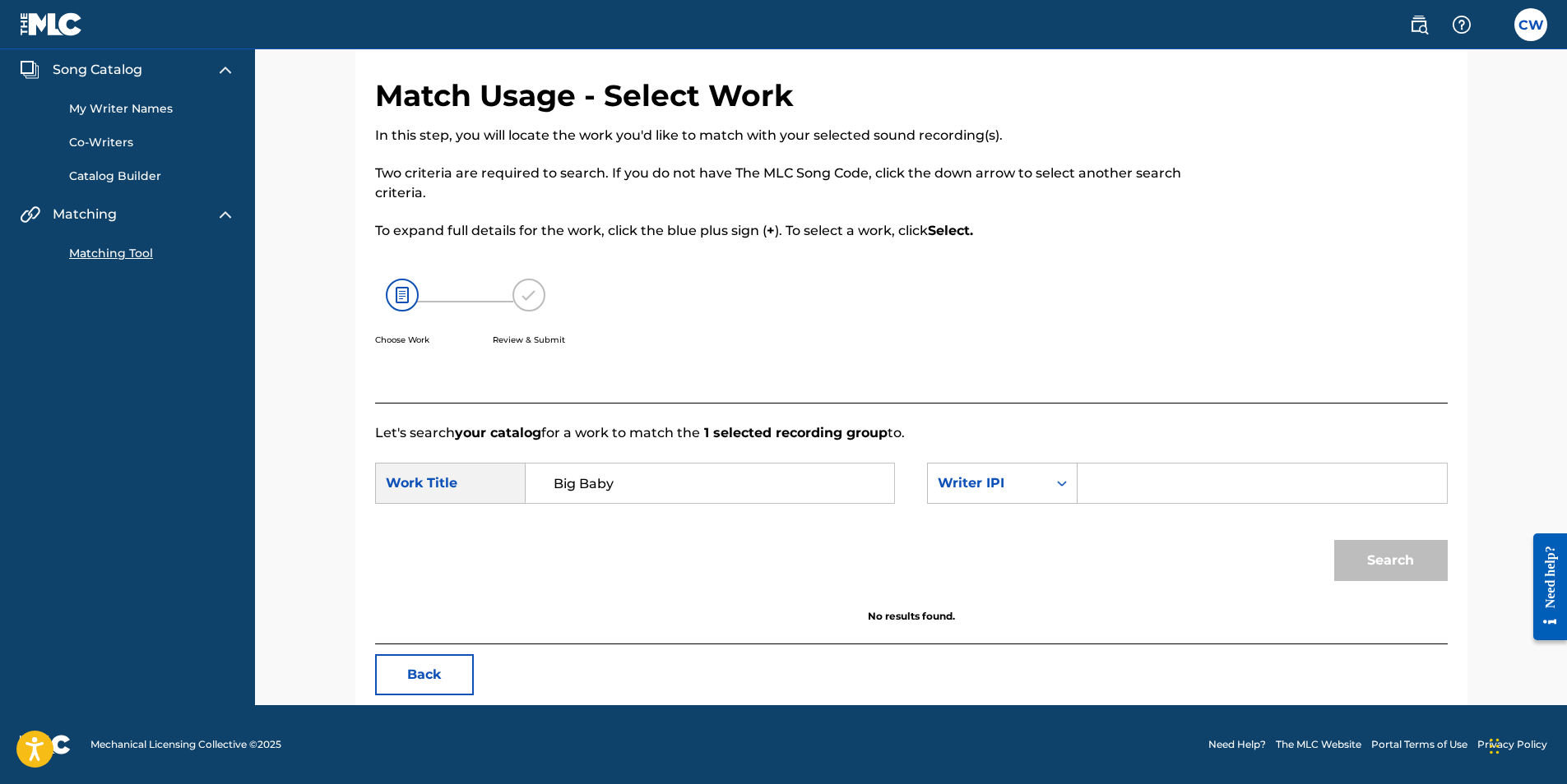
click at [1099, 486] on input "Search Form" at bounding box center [1262, 483] width 341 height 39
click at [1097, 478] on input "Search Form" at bounding box center [1262, 483] width 341 height 39
click at [1411, 560] on button "Search" at bounding box center [1390, 561] width 113 height 41
click at [1240, 478] on input "00853059234" at bounding box center [1262, 483] width 341 height 39
click at [1396, 551] on button "Search" at bounding box center [1390, 561] width 113 height 41
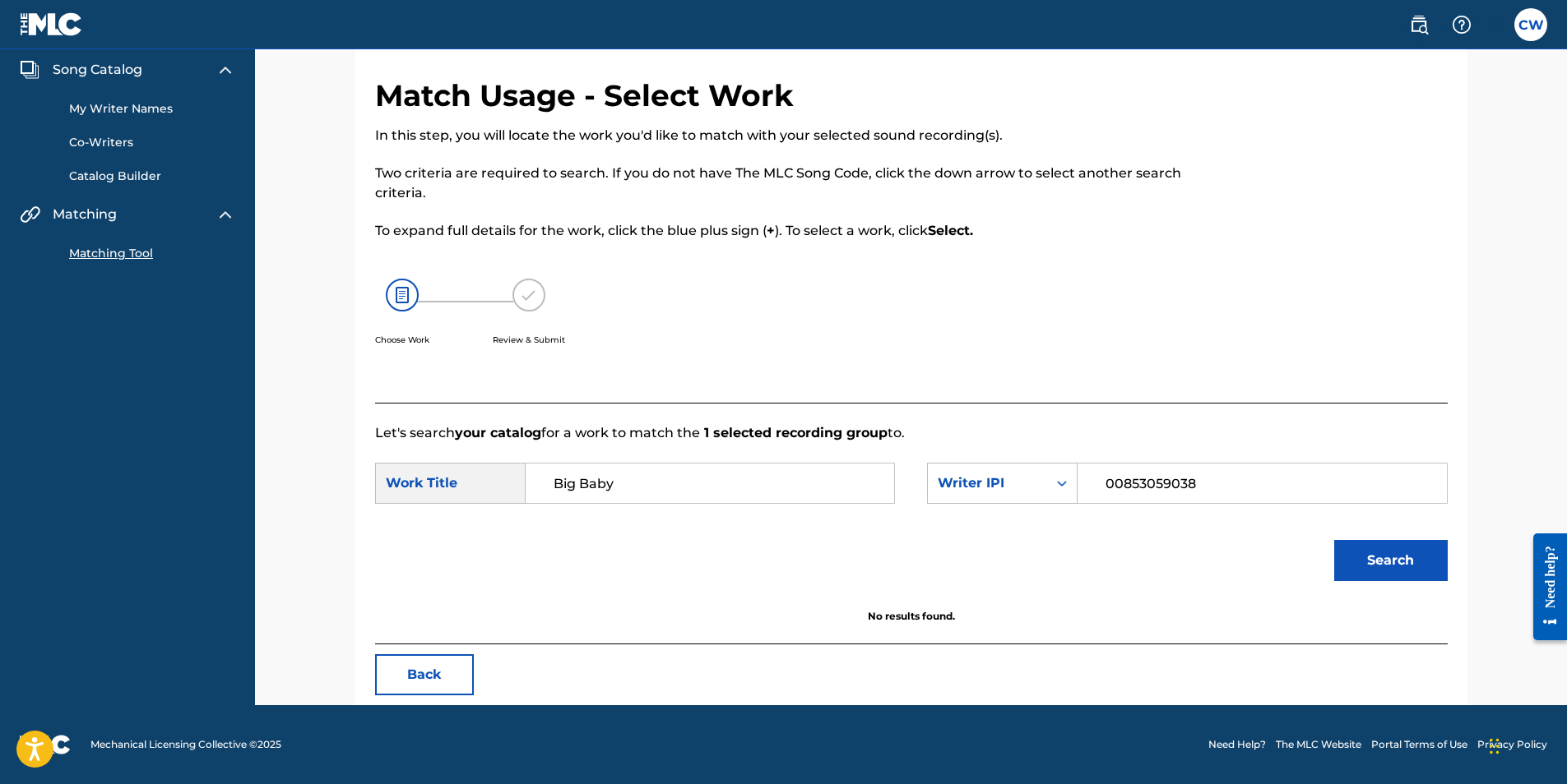
click at [1210, 483] on input "00853059038" at bounding box center [1262, 483] width 341 height 39
type input "0"
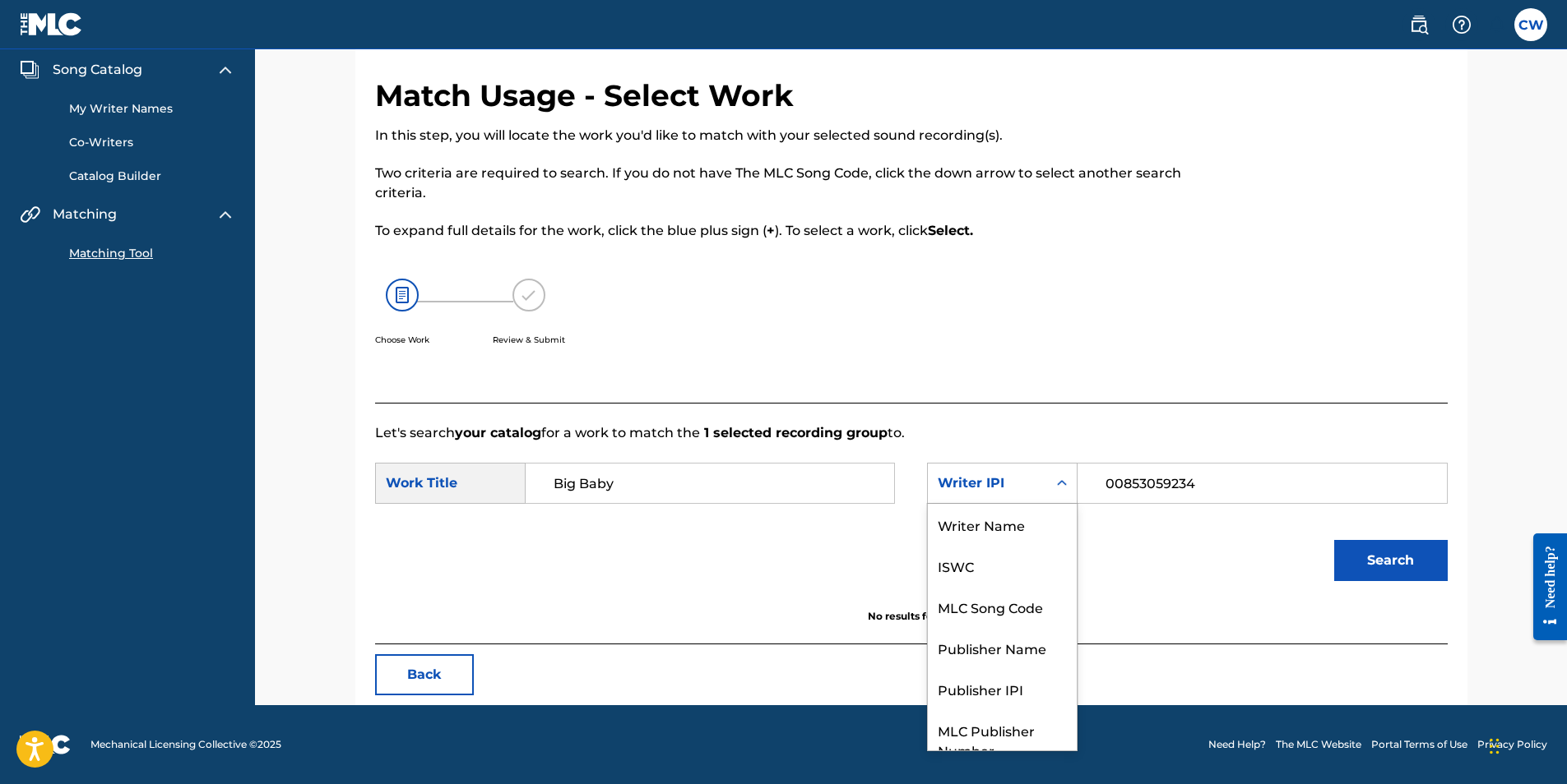
click at [1060, 487] on icon "Search Form" at bounding box center [1062, 483] width 16 height 16
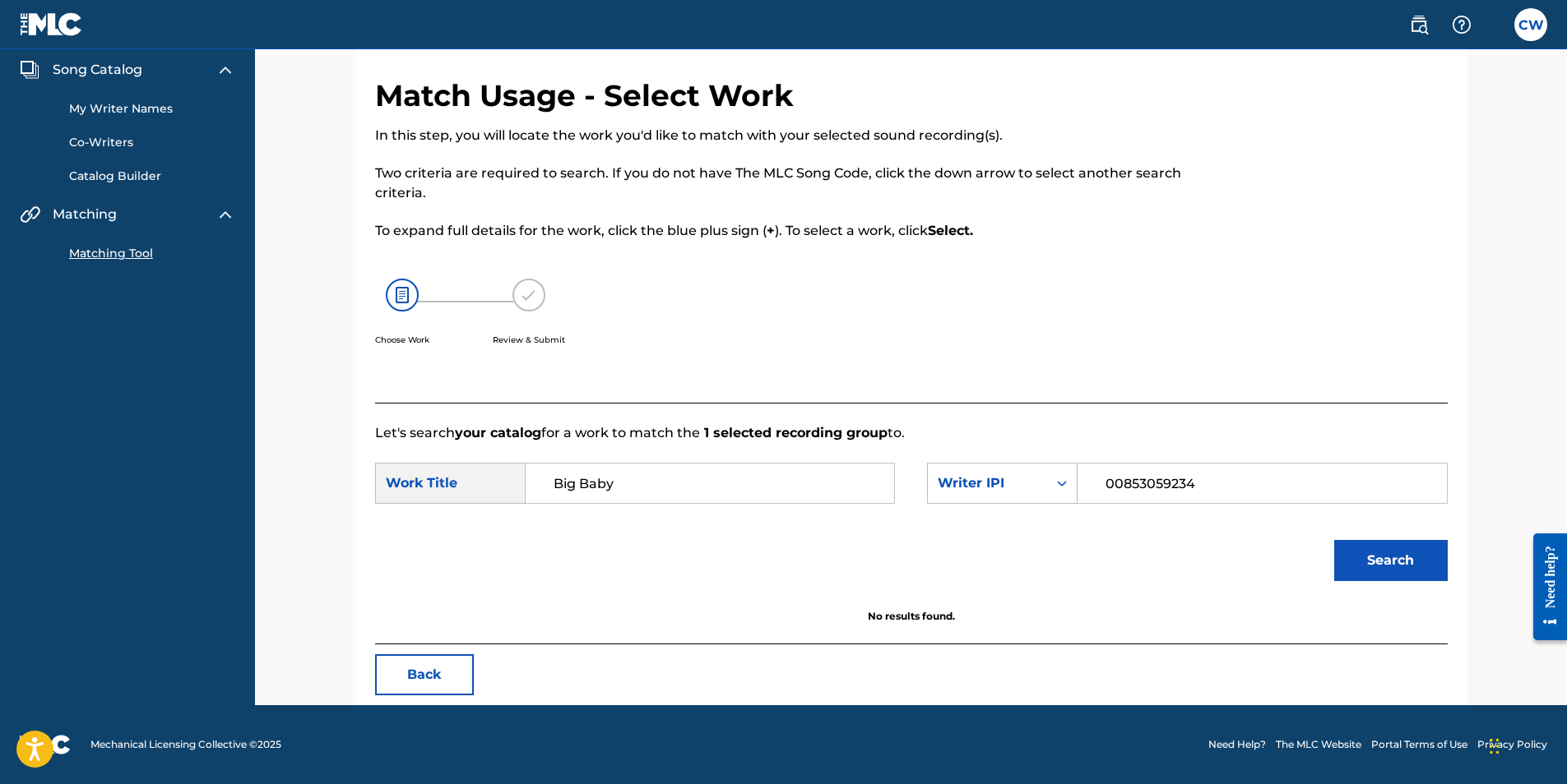
click at [1228, 482] on input "00853059234" at bounding box center [1262, 483] width 341 height 39
type input "0"
click at [1430, 568] on button "Search" at bounding box center [1390, 561] width 113 height 41
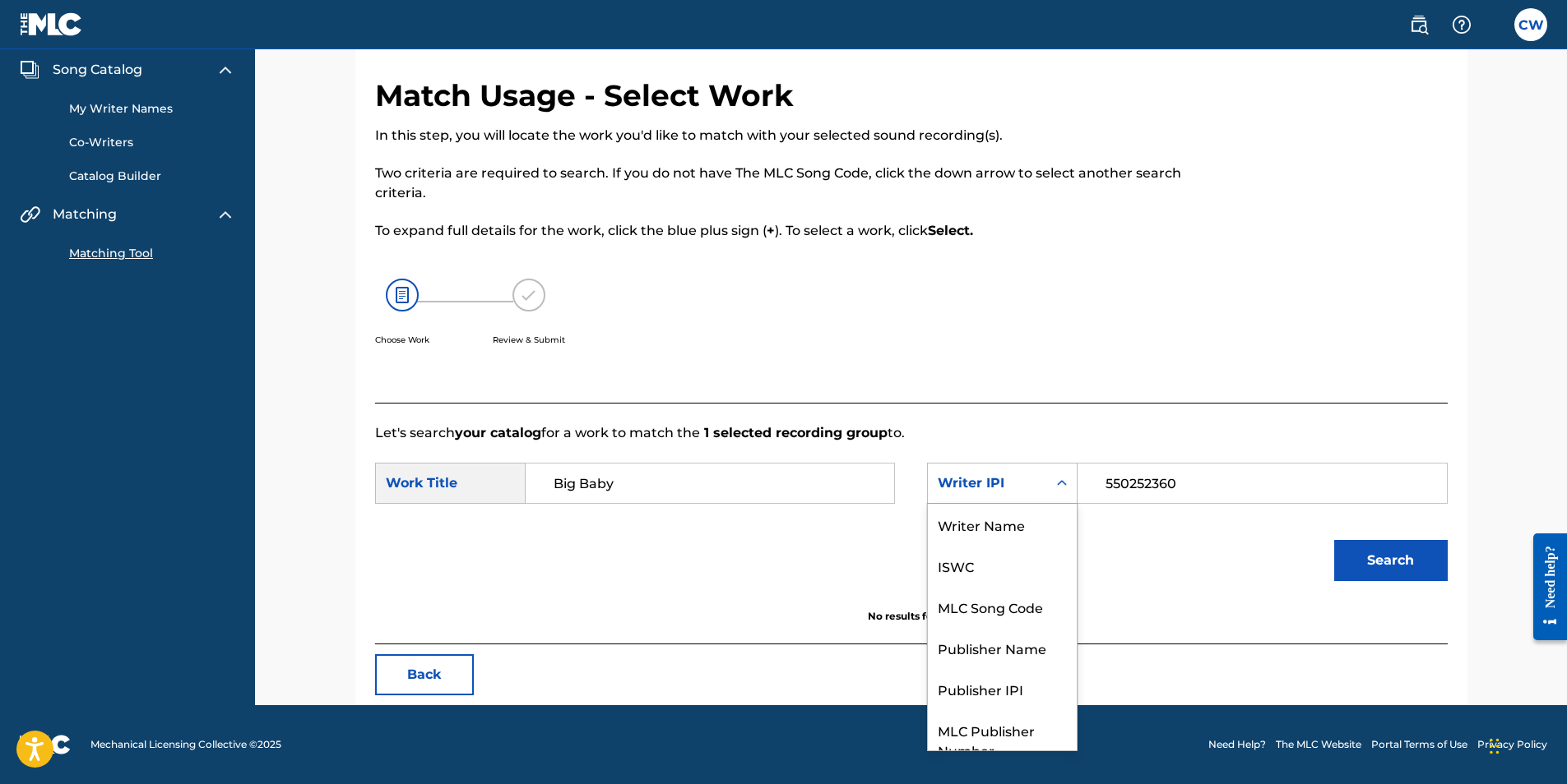
click at [1062, 479] on icon "Search Form" at bounding box center [1062, 483] width 16 height 16
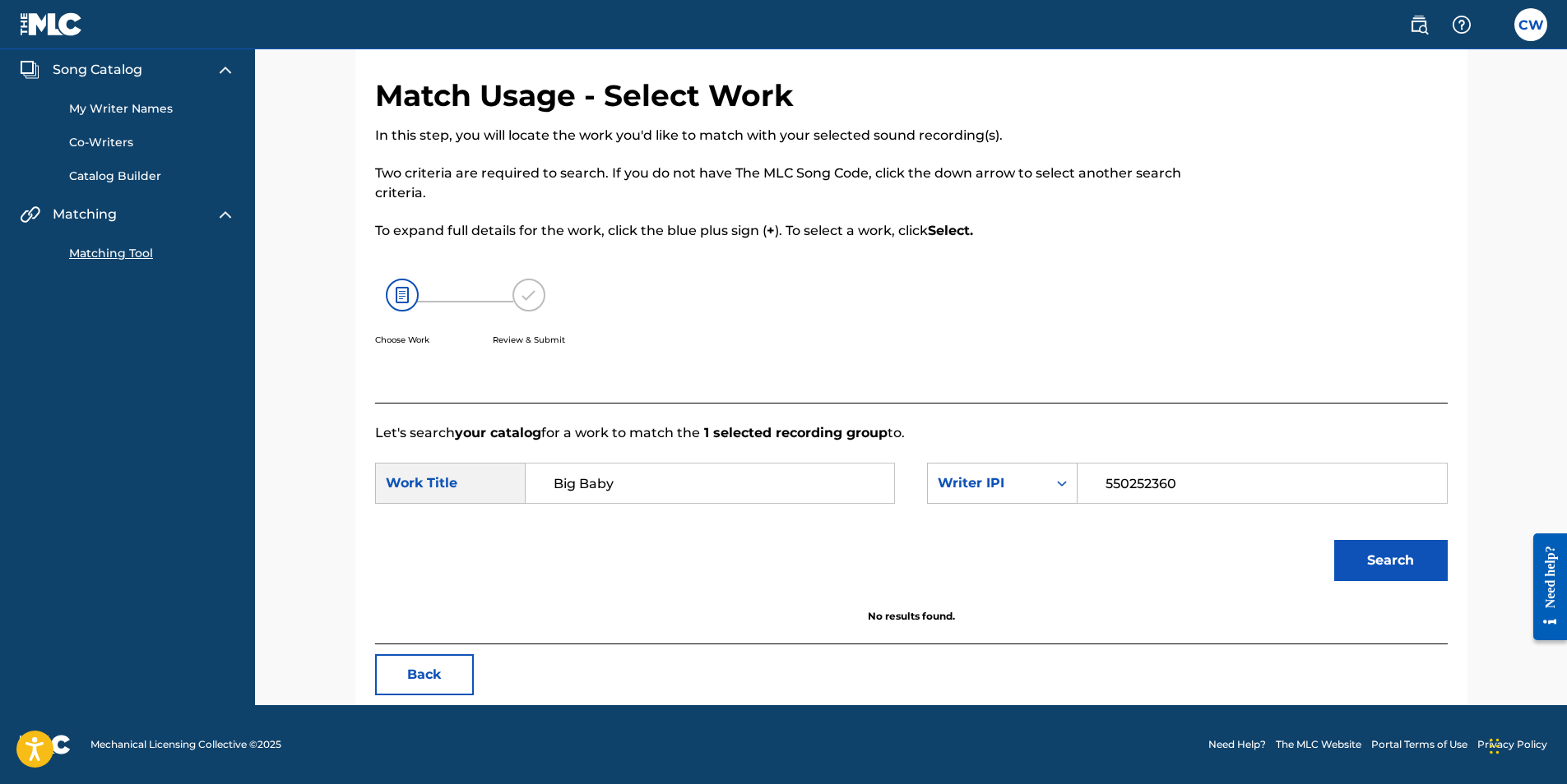
click at [1197, 478] on input "550252360" at bounding box center [1262, 483] width 341 height 39
type input "5"
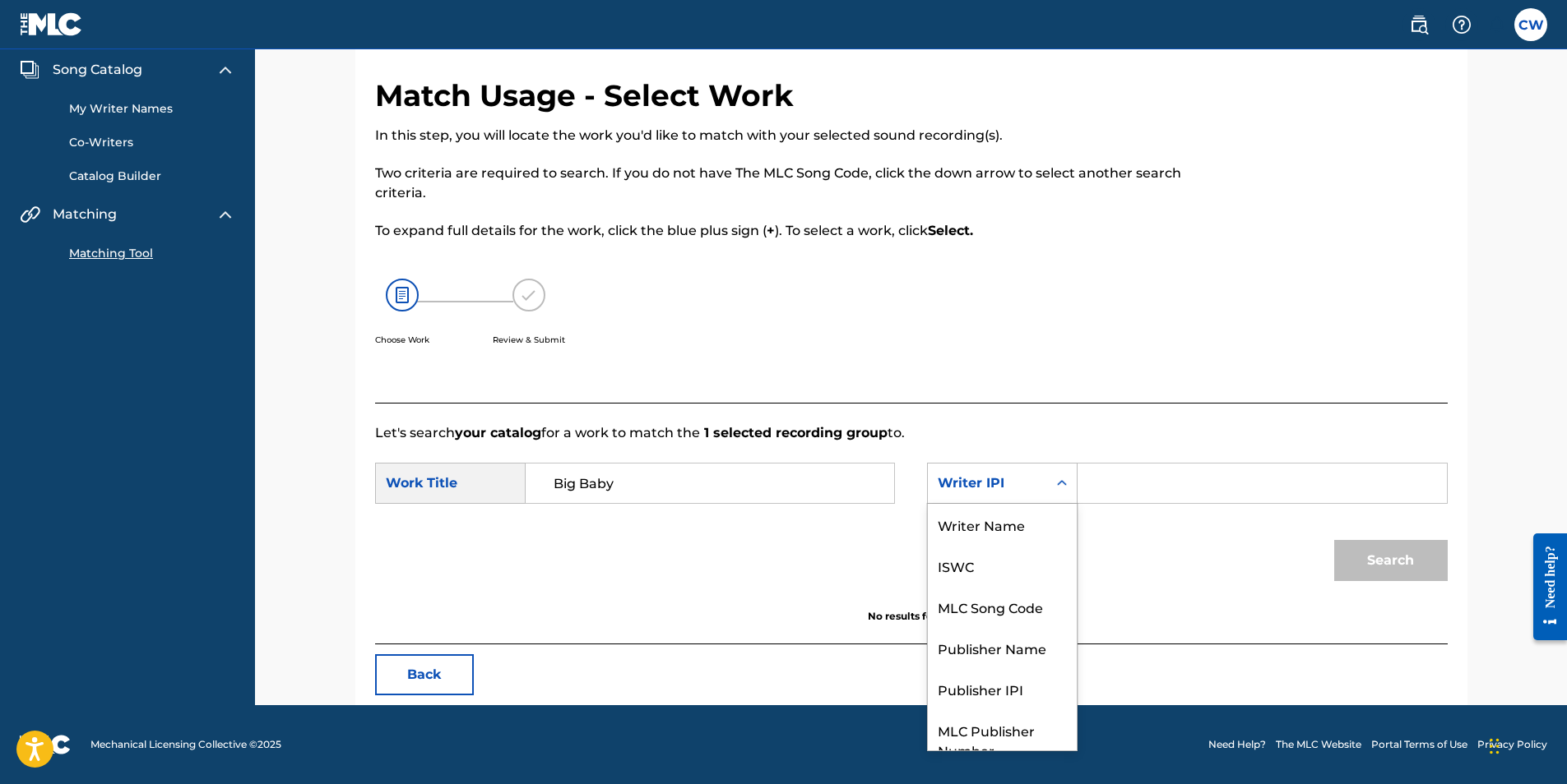
click at [1064, 476] on icon "Search Form" at bounding box center [1062, 483] width 16 height 16
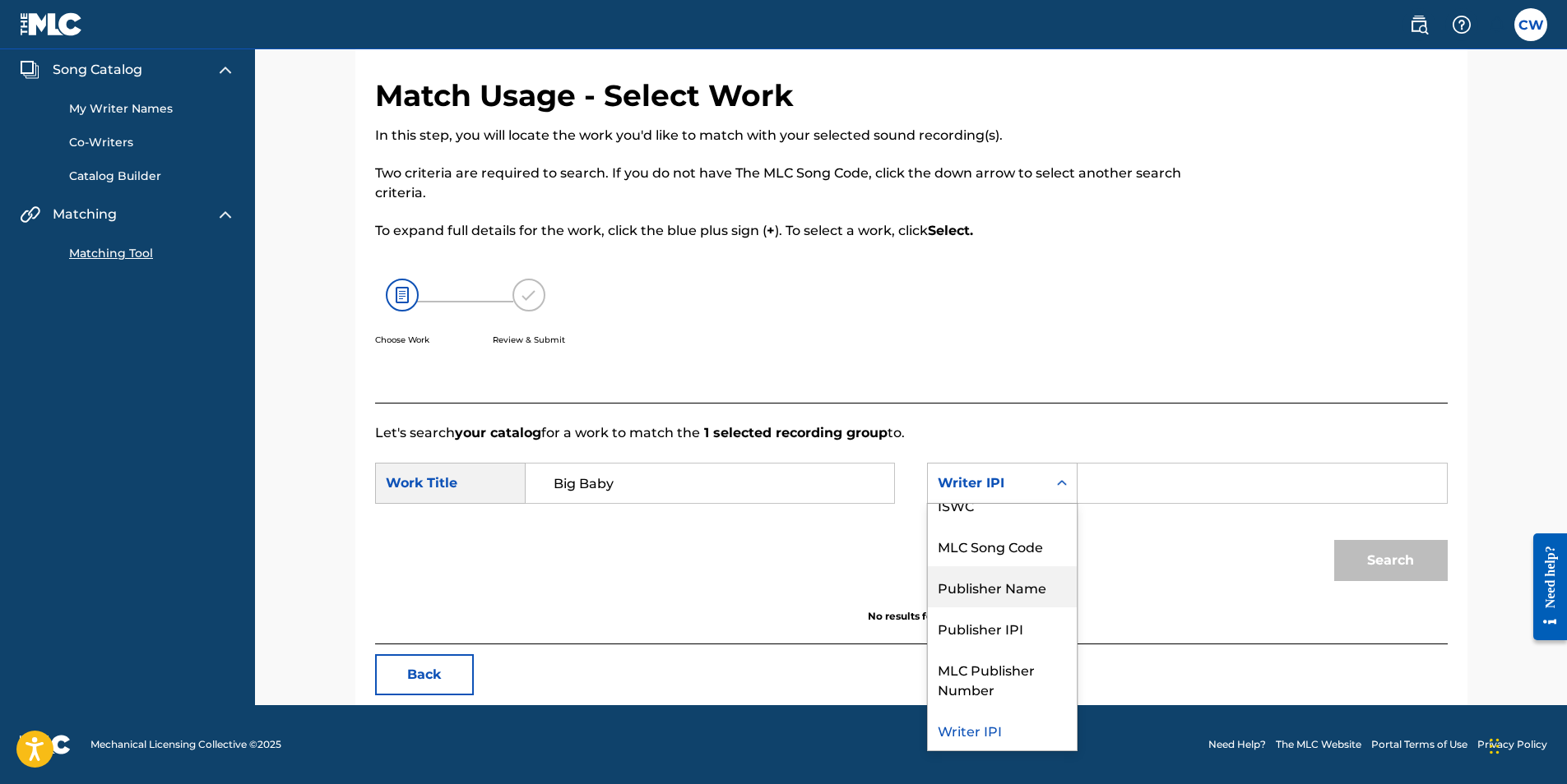
click at [1040, 590] on div "Publisher Name" at bounding box center [1002, 587] width 149 height 41
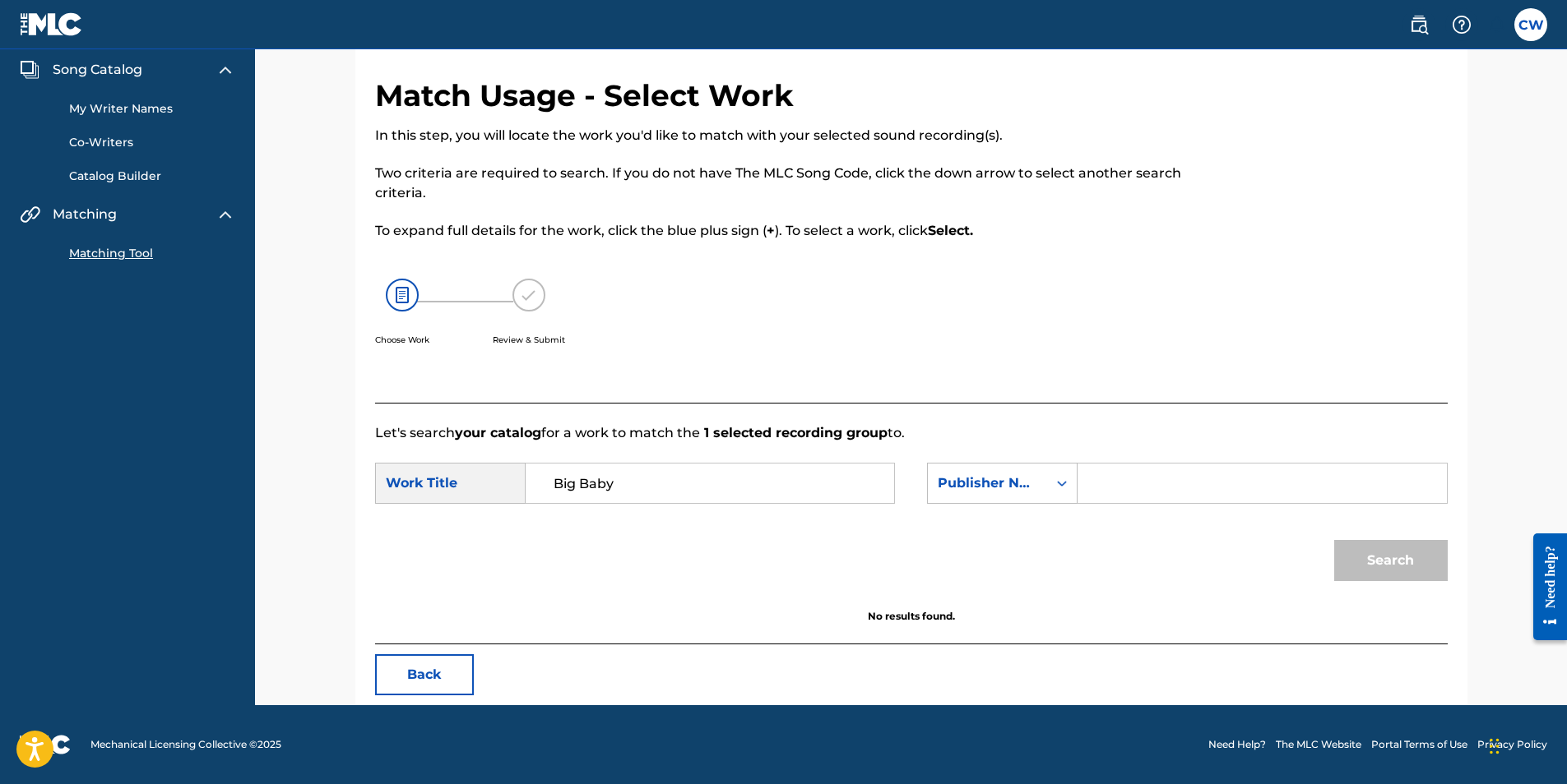
click at [1123, 483] on input "Search Form" at bounding box center [1262, 483] width 341 height 39
click at [1362, 576] on button "Search" at bounding box center [1390, 561] width 113 height 41
click at [1064, 480] on icon "Search Form" at bounding box center [1062, 483] width 16 height 16
click at [1228, 480] on input "Rich Dreamz Ent" at bounding box center [1262, 483] width 341 height 39
type input "Rich Dreamz Publishing"
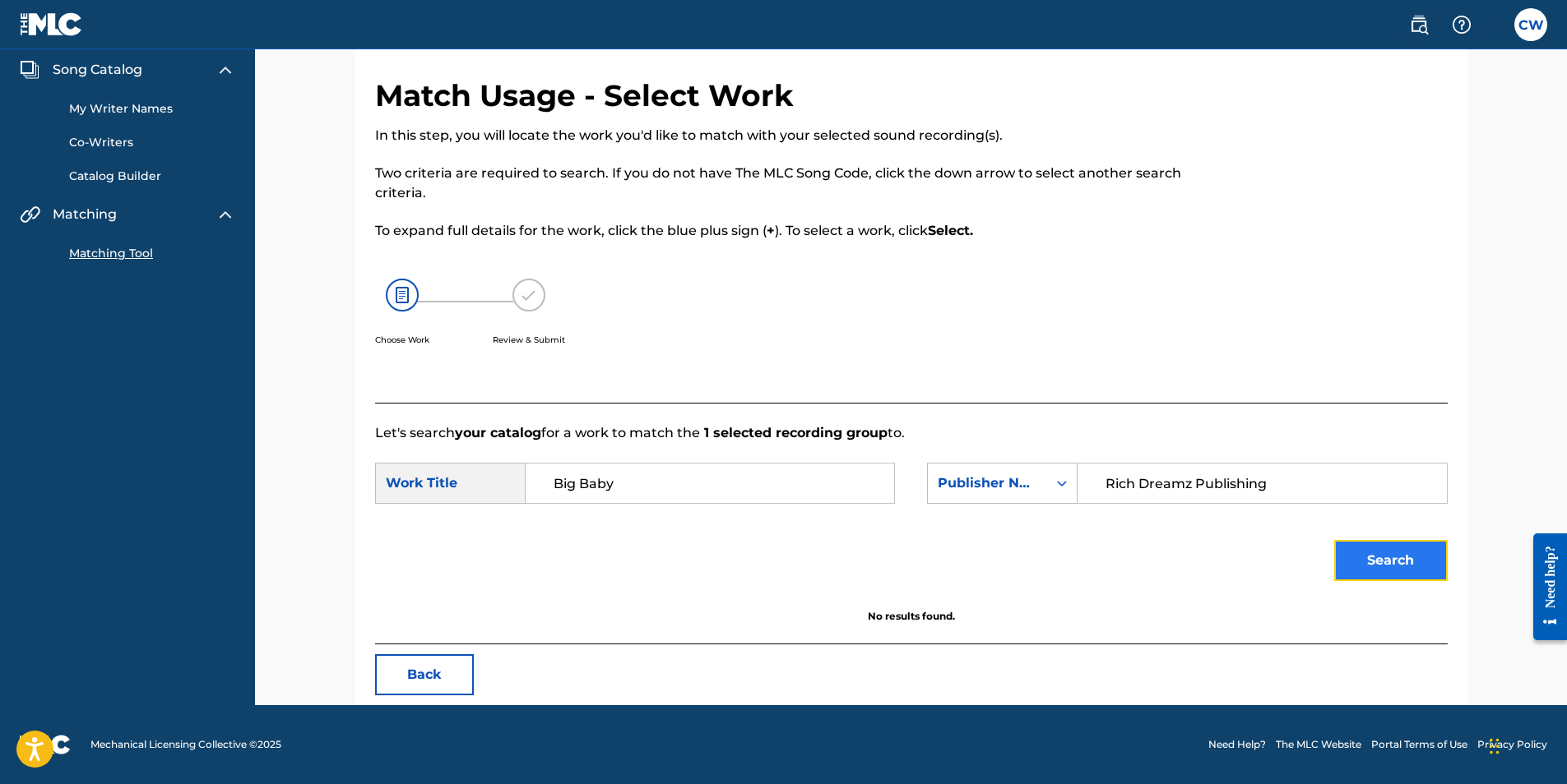
click at [1365, 565] on button "Search" at bounding box center [1390, 561] width 113 height 41
click at [162, 109] on link "My Writer Names" at bounding box center [152, 108] width 166 height 17
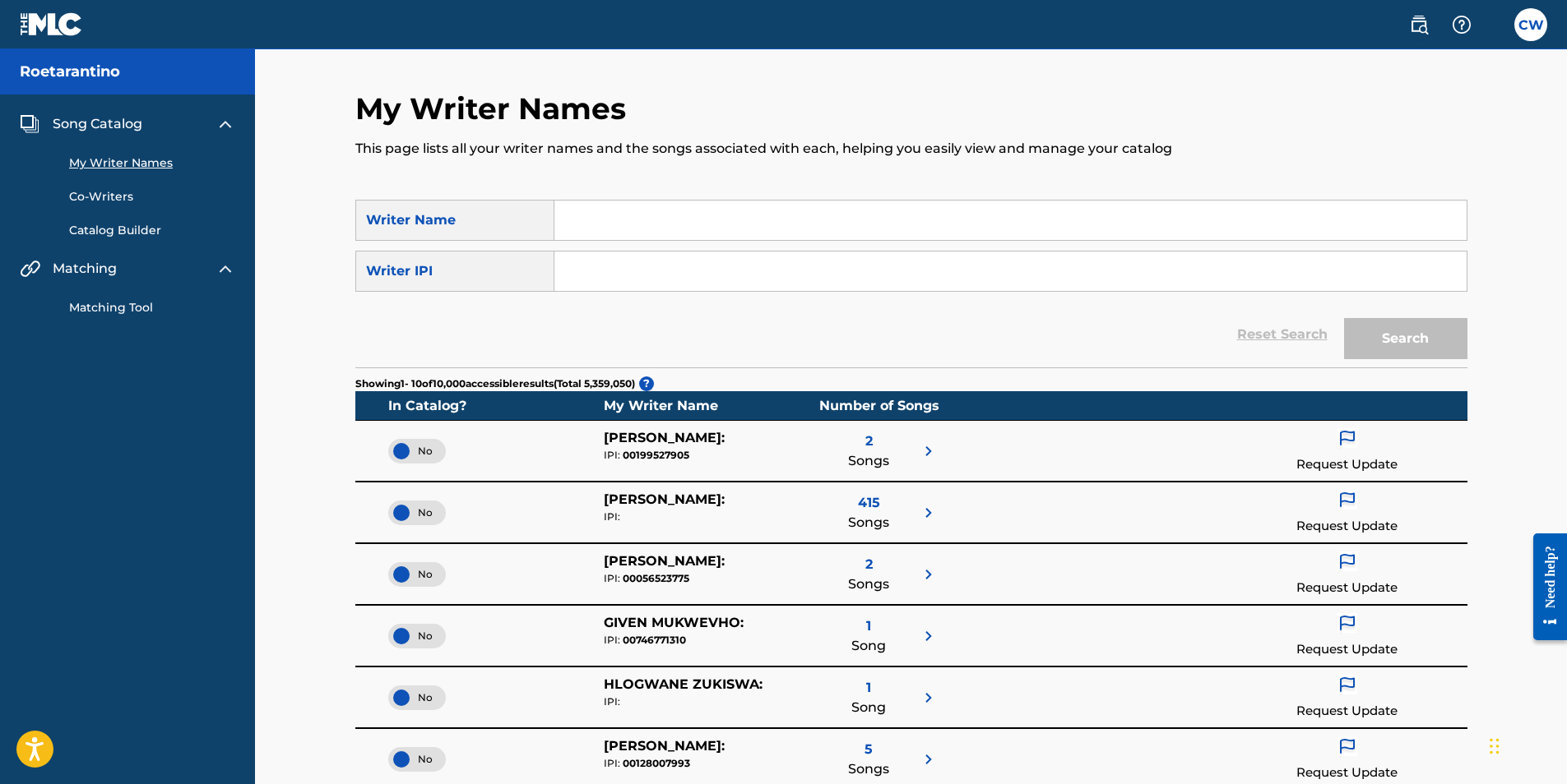
click at [592, 226] on input "Search Form" at bounding box center [1010, 220] width 912 height 39
type input "Roetarantino"
click at [626, 278] on input "Search Form" at bounding box center [1010, 271] width 912 height 39
type input "00853059234"
click at [1433, 331] on button "Search" at bounding box center [1405, 339] width 123 height 41
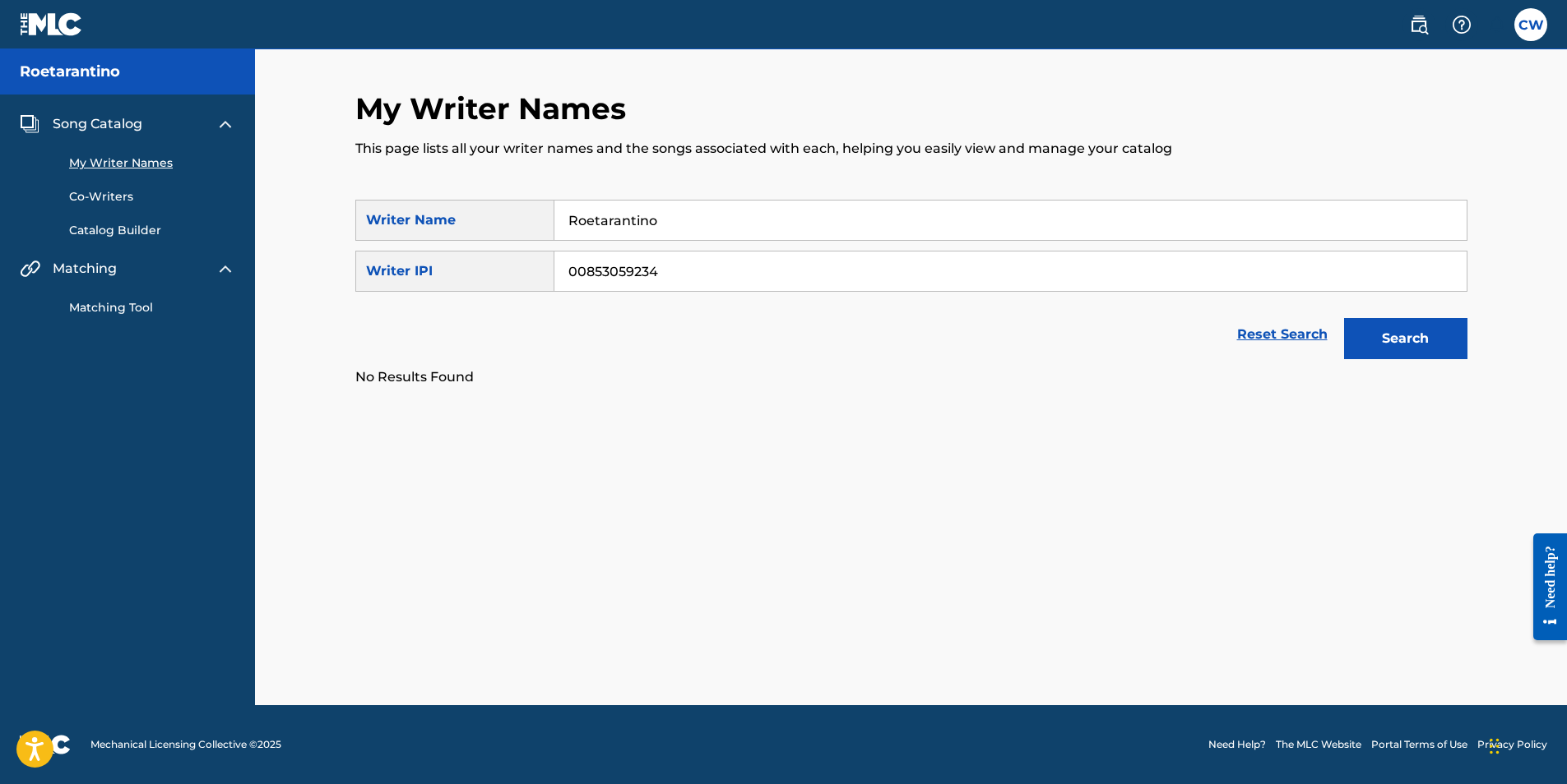
click at [107, 125] on span "Song Catalog" at bounding box center [97, 124] width 89 height 20
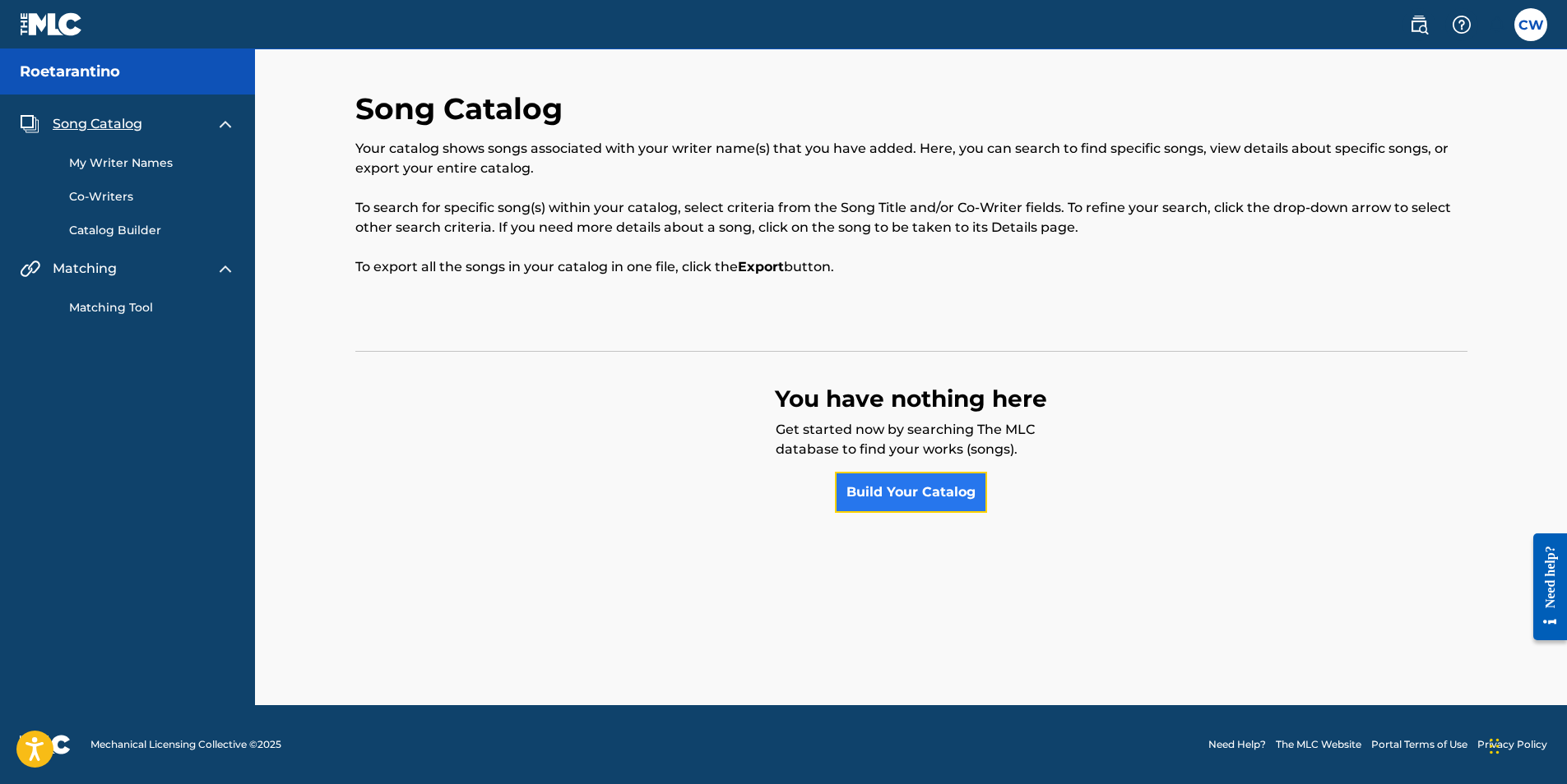
click at [873, 491] on link "Build Your Catalog" at bounding box center [911, 492] width 153 height 41
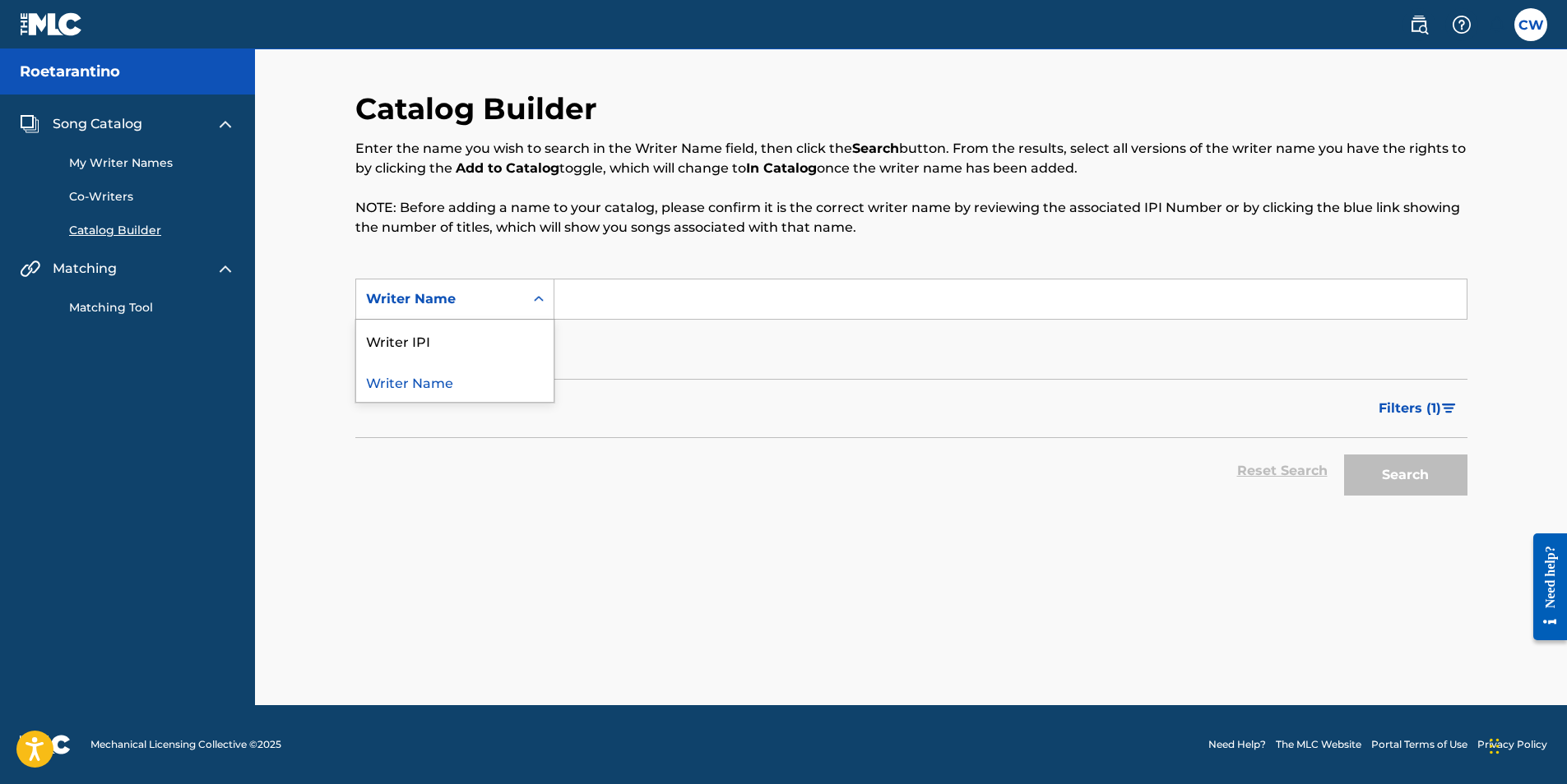
click at [535, 299] on icon "Search Form" at bounding box center [538, 299] width 10 height 5
click at [582, 306] on input "Search Form" at bounding box center [1010, 299] width 912 height 39
type input "Roetarantino"
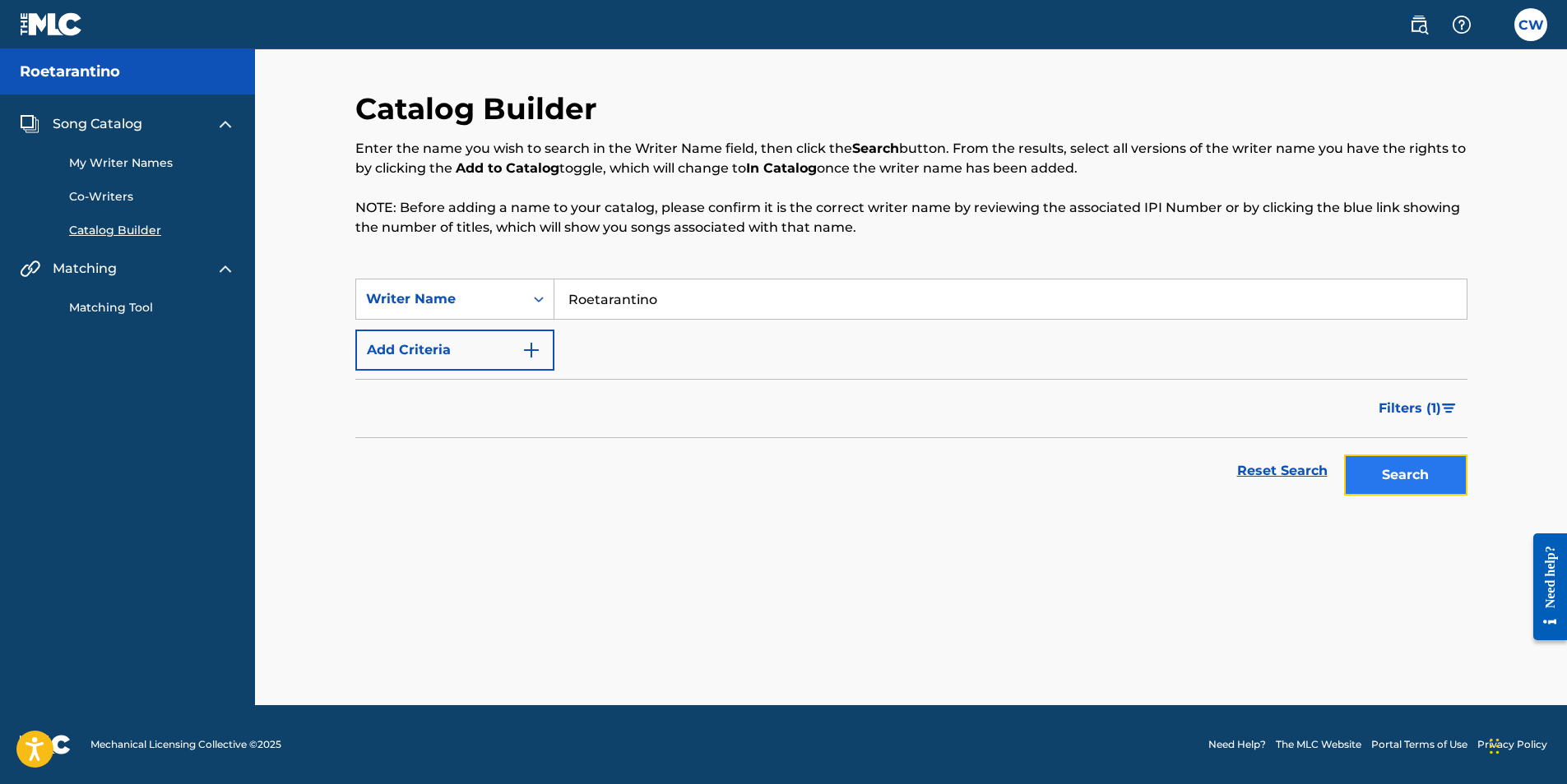
click at [1394, 475] on button "Search" at bounding box center [1405, 475] width 123 height 41
click at [152, 163] on link "My Writer Names" at bounding box center [152, 162] width 166 height 17
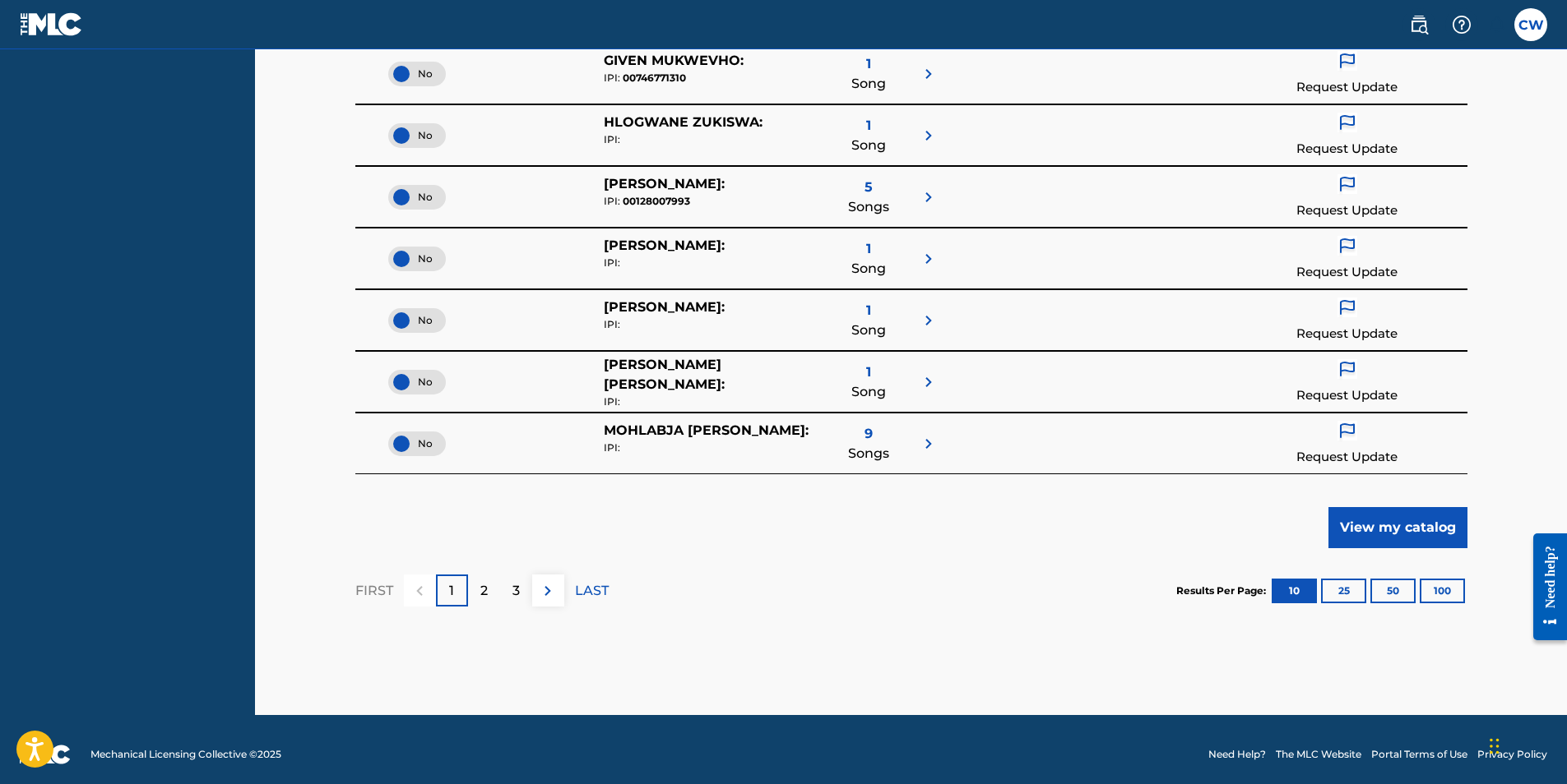
scroll to position [573, 0]
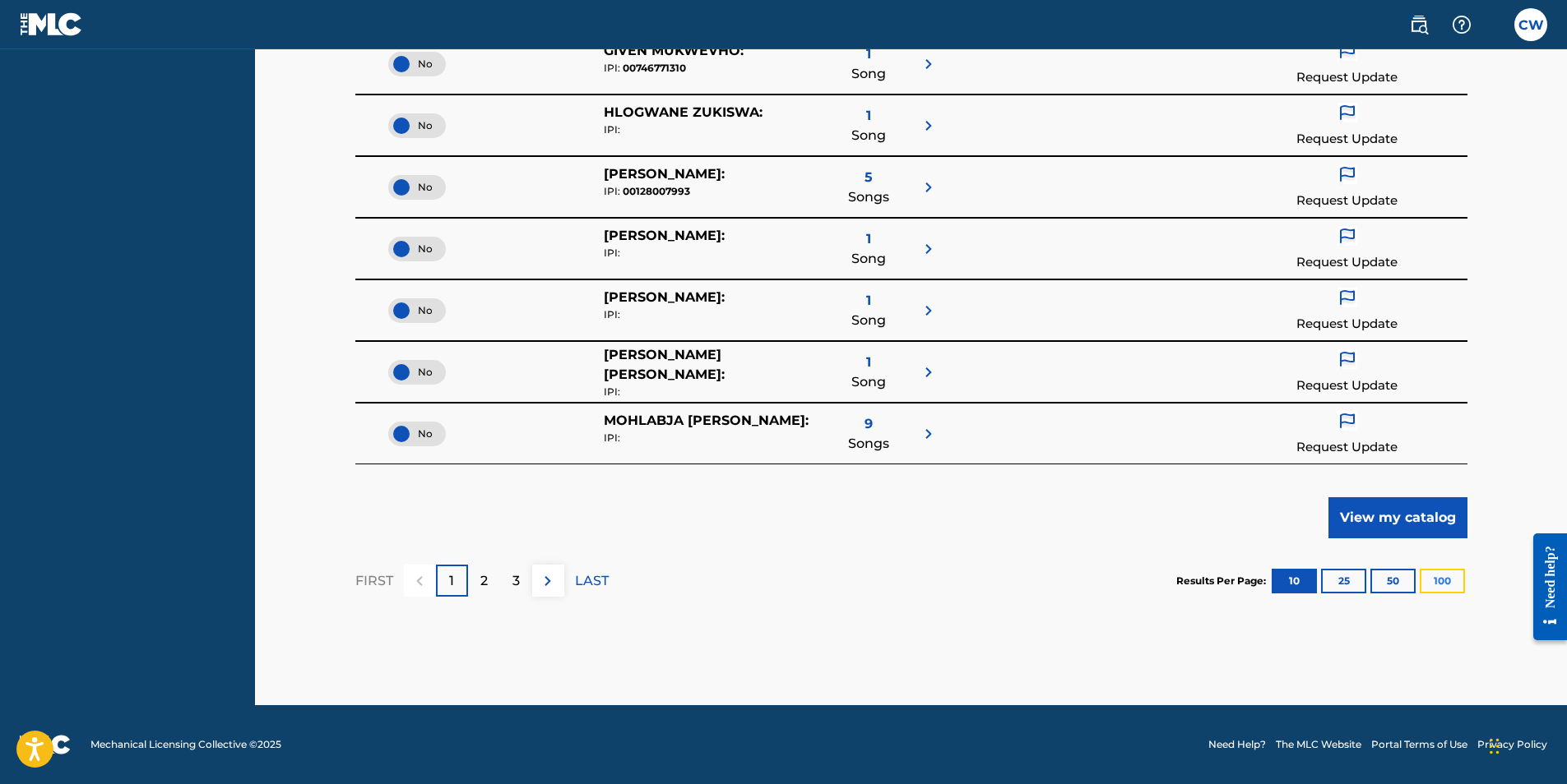
click at [1438, 578] on button "100" at bounding box center [1442, 582] width 46 height 25
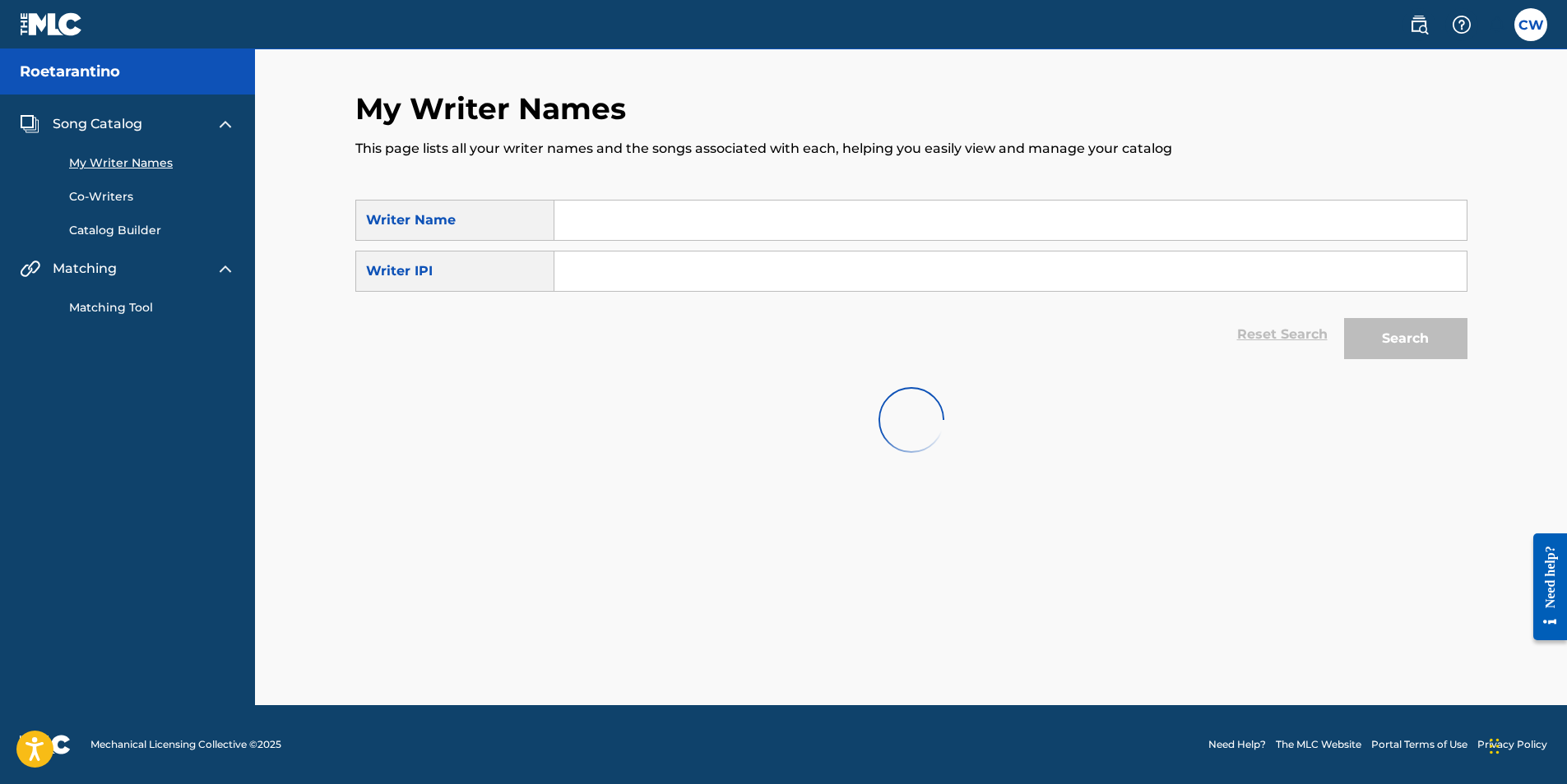
scroll to position [0, 0]
